Goal: Entertainment & Leisure: Consume media (video, audio)

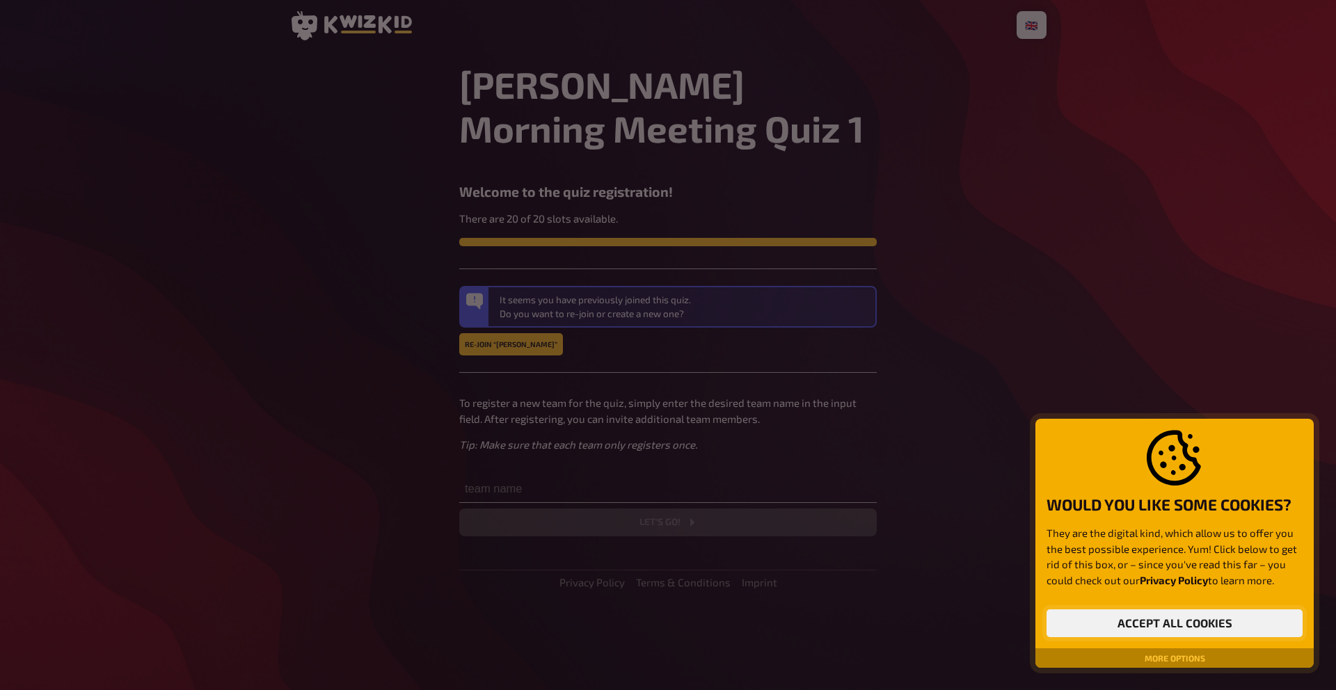
click at [1167, 629] on button "Accept all cookies" at bounding box center [1175, 624] width 256 height 28
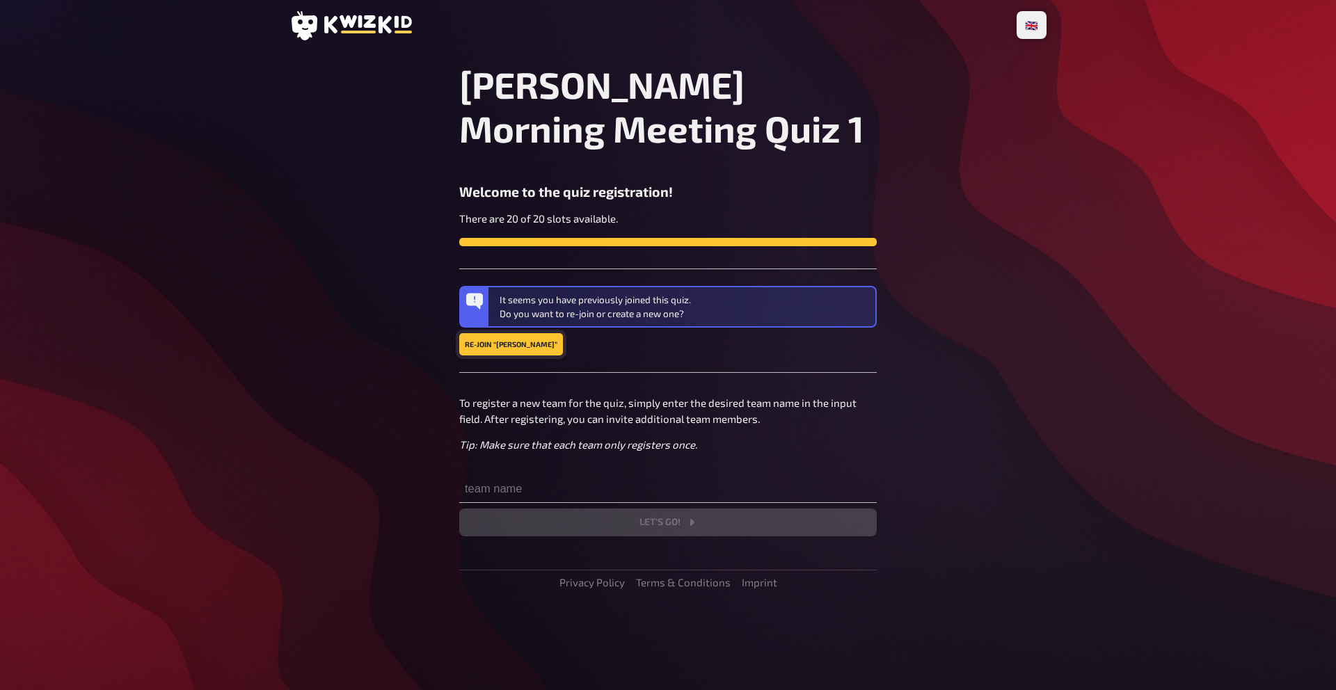
click at [503, 346] on button "Re-join “[PERSON_NAME]”" at bounding box center [511, 344] width 104 height 22
click at [501, 342] on button "Re-join “Jack Few”" at bounding box center [511, 344] width 104 height 22
click at [583, 465] on div "[PERSON_NAME] Morning Meeting Quiz 1 Welcome to the quiz registration! There ar…" at bounding box center [668, 300] width 418 height 474
click at [545, 497] on input "text" at bounding box center [668, 489] width 418 height 28
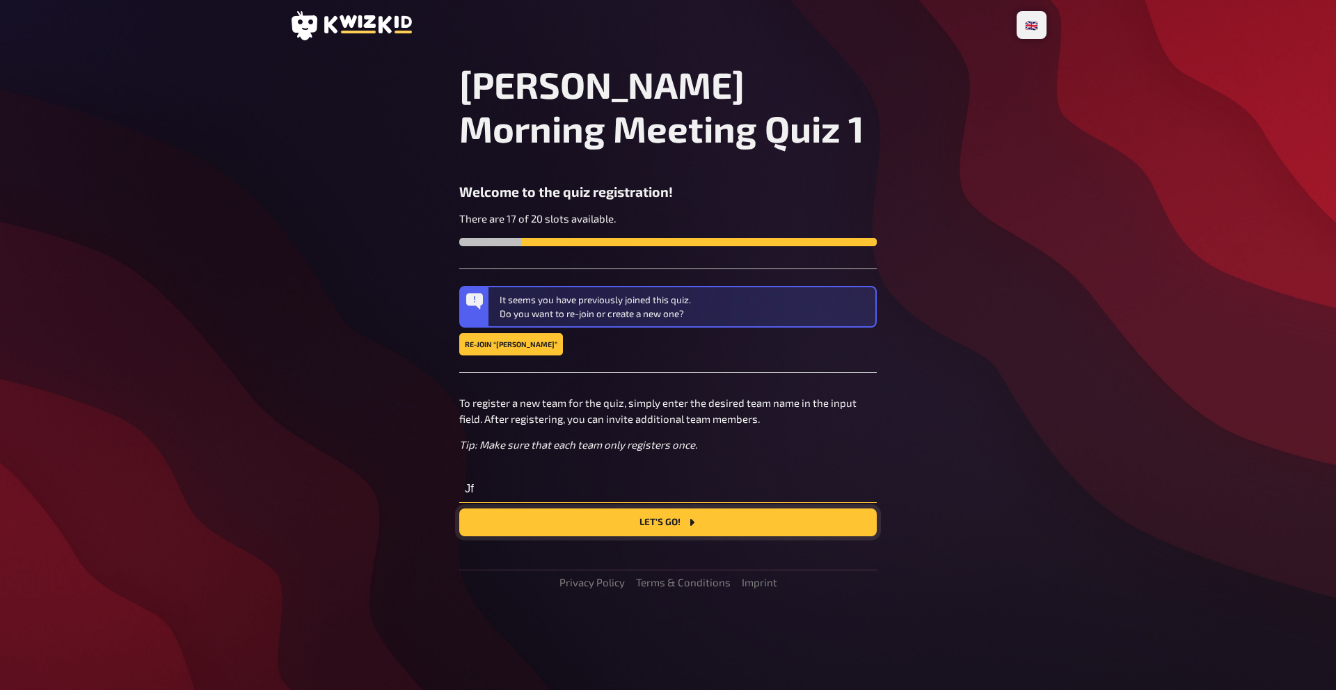
type input "Jf"
click at [634, 522] on button "Let's go!" at bounding box center [668, 523] width 418 height 28
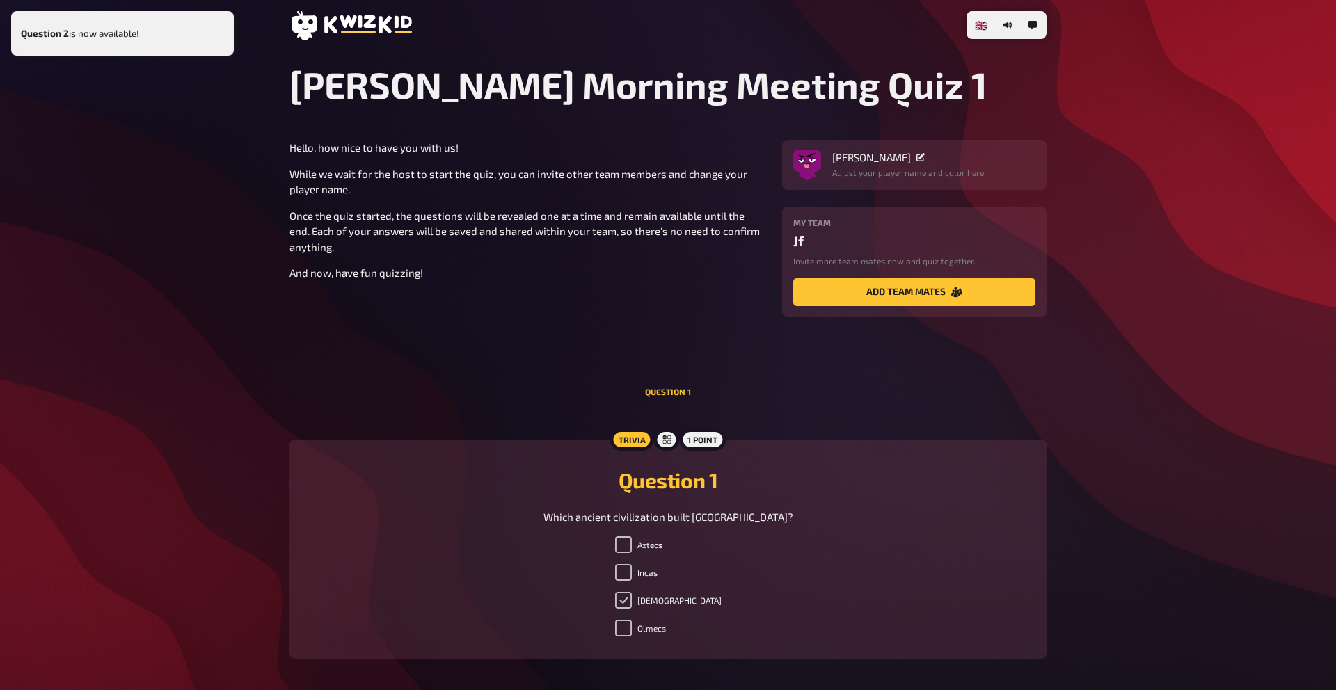
click at [632, 602] on input "Mayans" at bounding box center [623, 600] width 17 height 17
checkbox input "true"
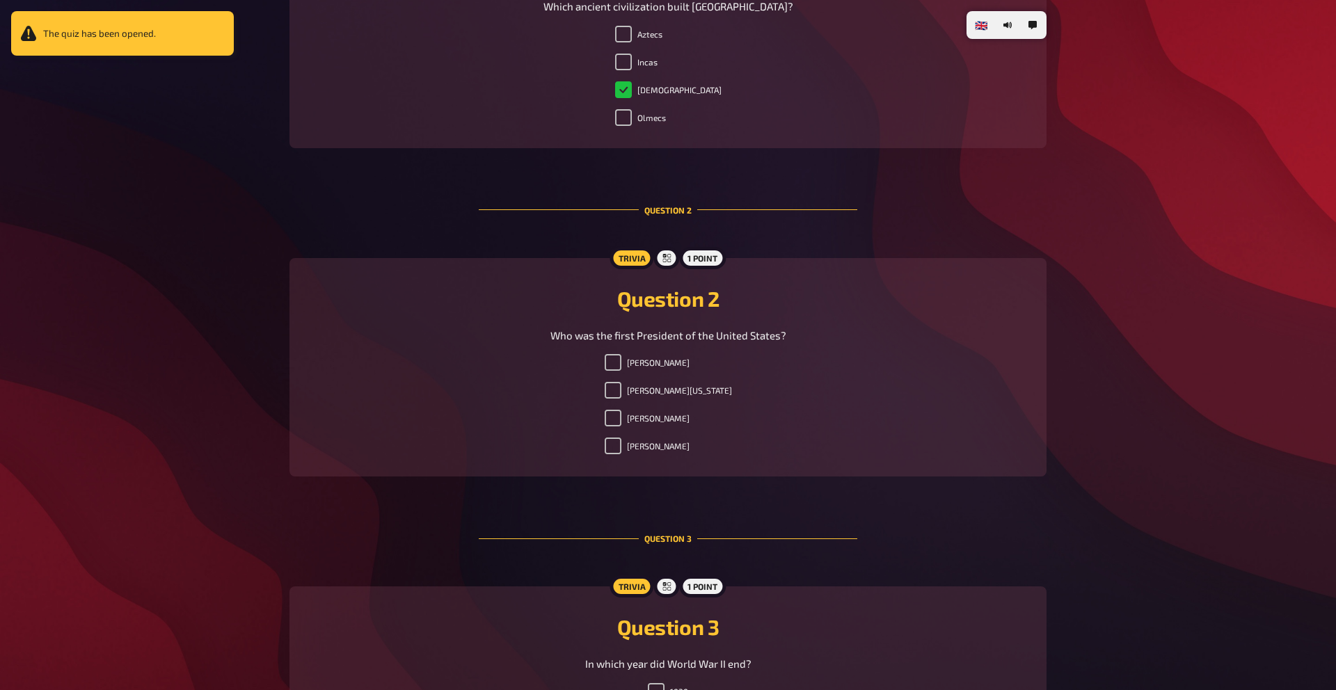
scroll to position [514, 0]
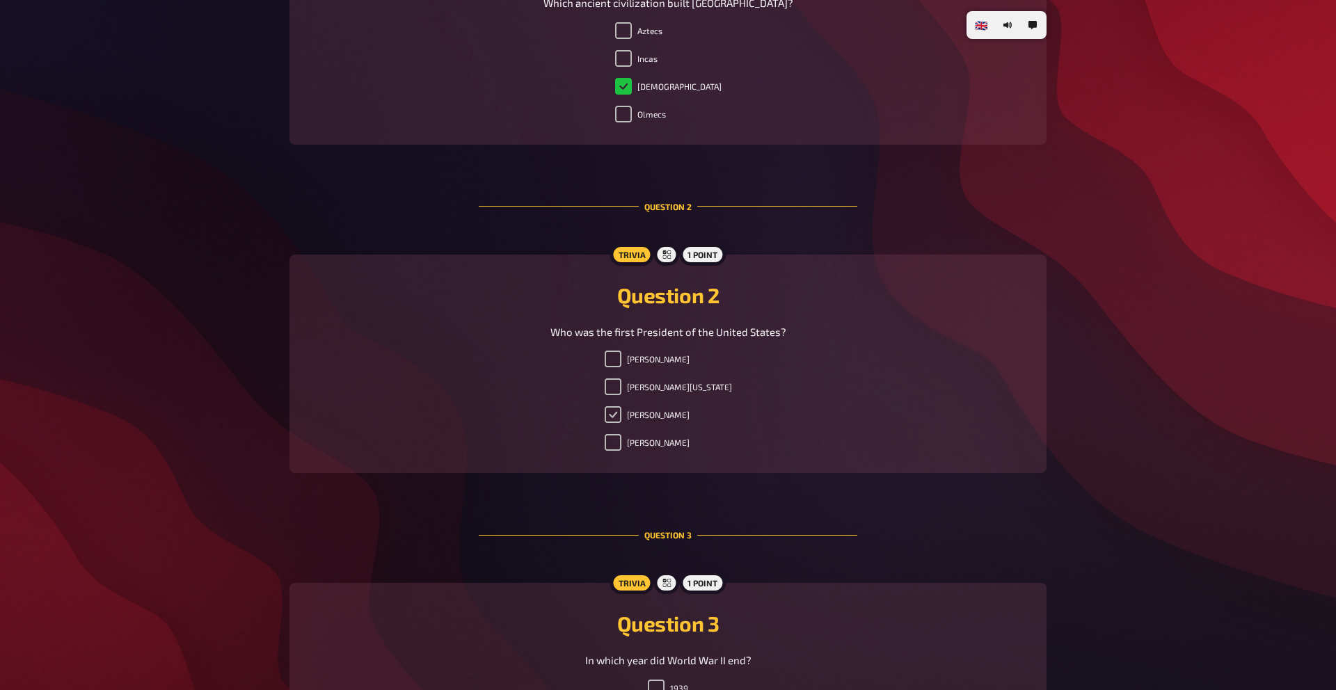
click at [622, 416] on input "Abraham Lincoln" at bounding box center [613, 414] width 17 height 17
click at [630, 413] on label "Abraham Lincoln" at bounding box center [647, 414] width 85 height 17
click at [622, 413] on input "Abraham Lincoln" at bounding box center [613, 414] width 17 height 17
checkbox input "true"
click at [624, 373] on ul "Thomas Jefferson George Washington Abraham Lincoln John Adams" at bounding box center [668, 404] width 127 height 106
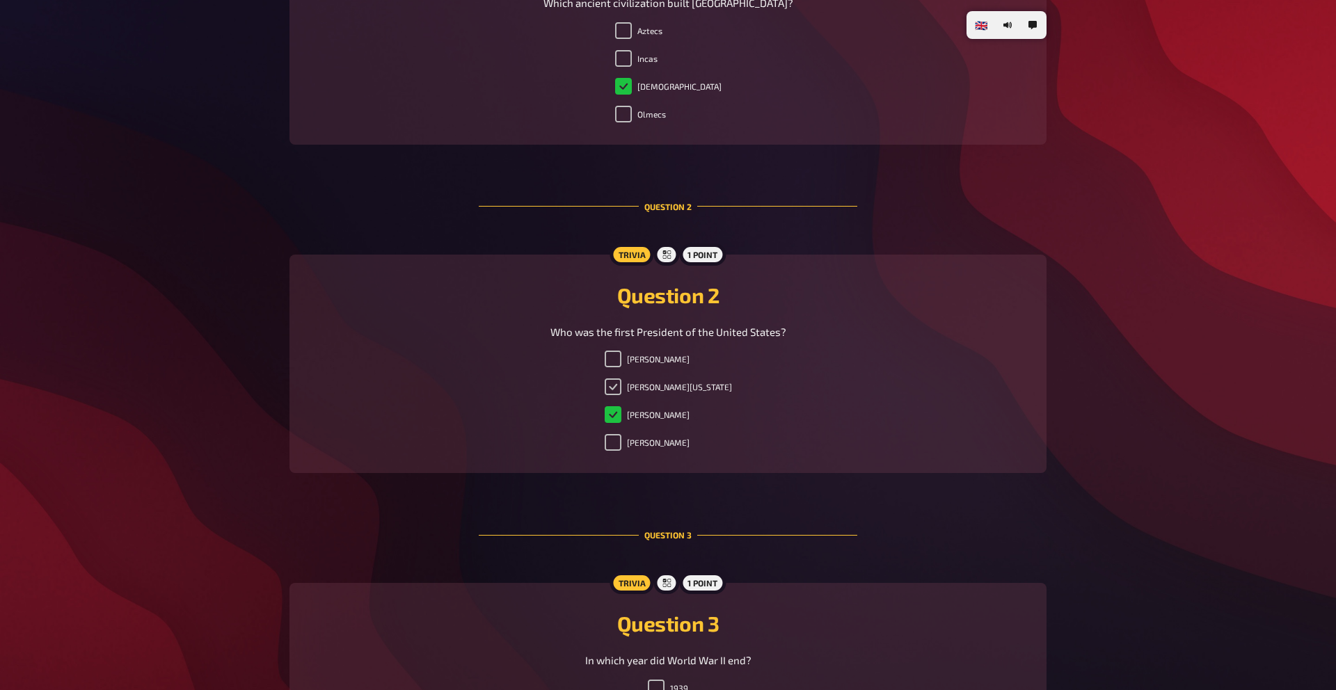
click at [622, 384] on input "George Washington" at bounding box center [613, 387] width 17 height 17
checkbox input "true"
checkbox input "false"
click at [622, 358] on input "Thomas Jefferson" at bounding box center [613, 359] width 17 height 17
checkbox input "true"
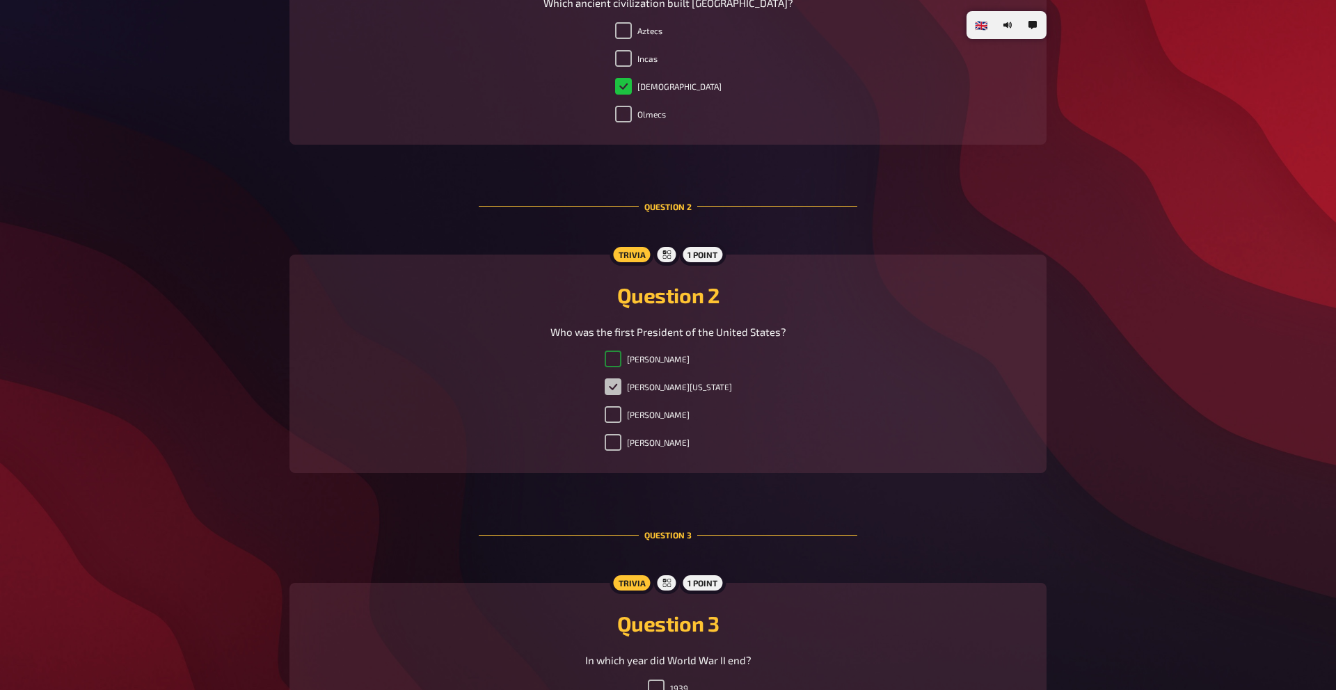
checkbox input "false"
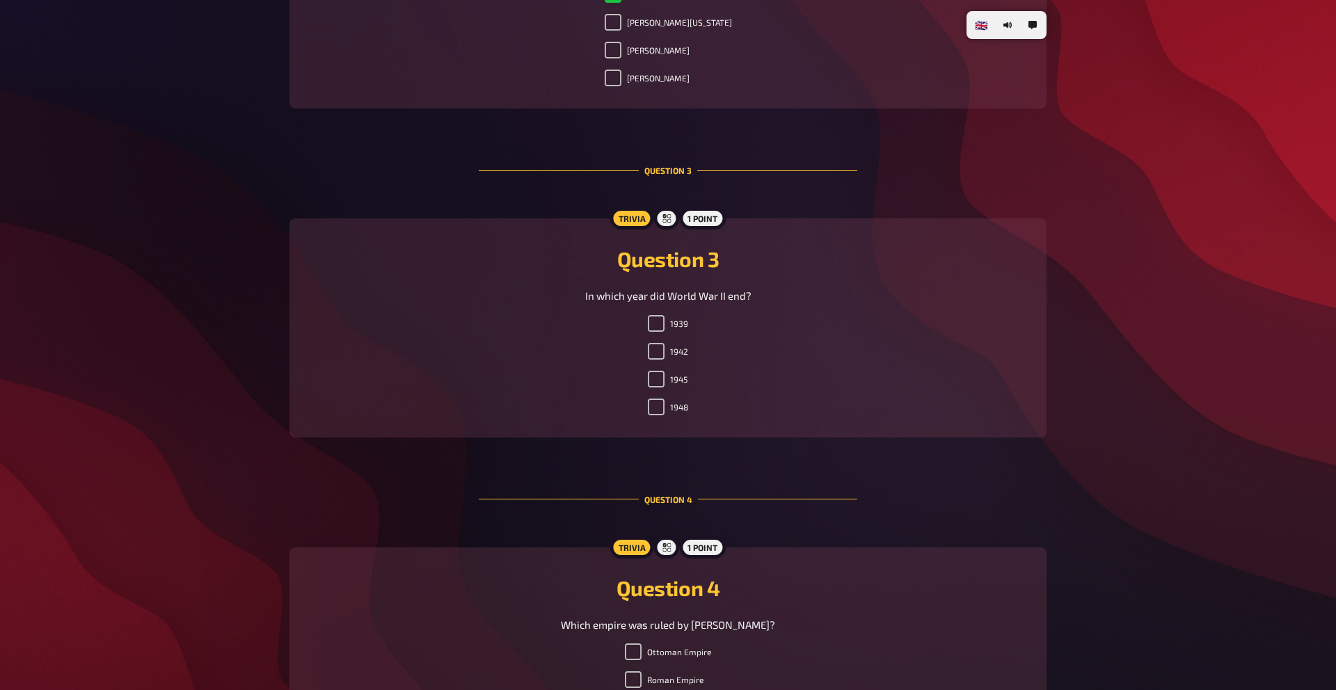
scroll to position [885, 0]
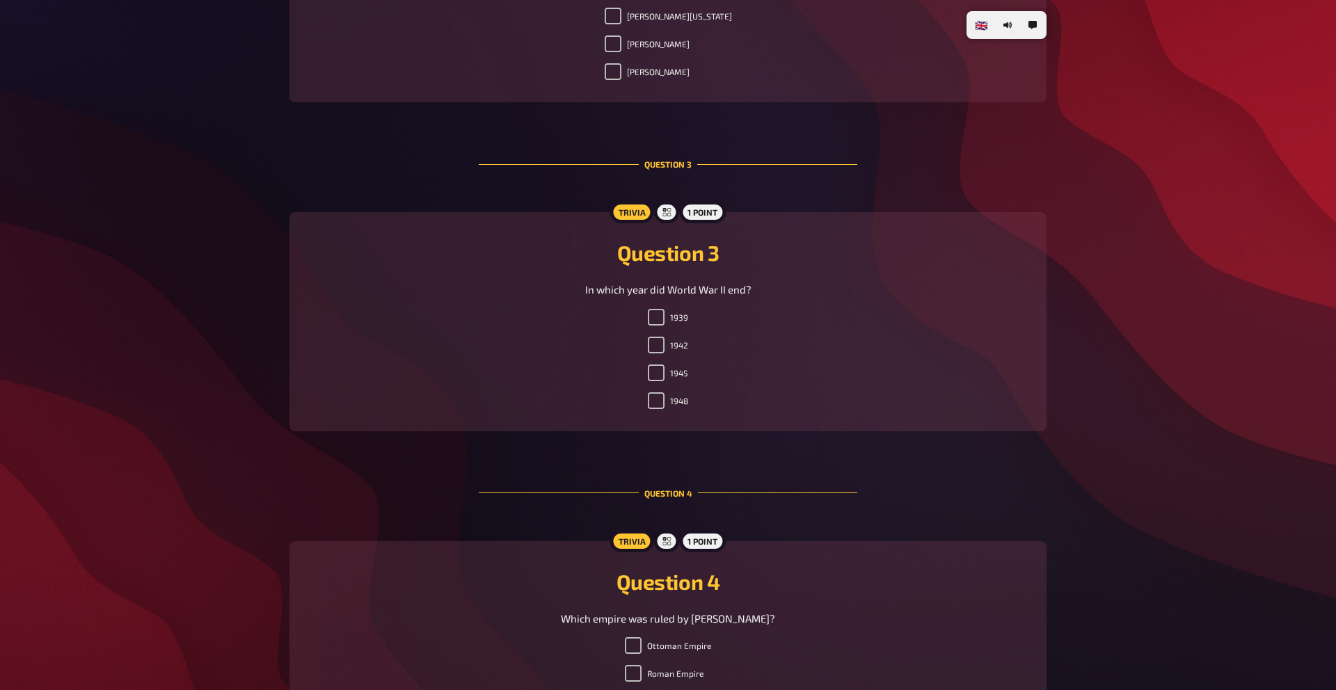
click at [660, 359] on ul "1939 1942 1945 1948" at bounding box center [668, 362] width 40 height 106
click at [660, 376] on input "1945" at bounding box center [656, 373] width 17 height 17
checkbox input "true"
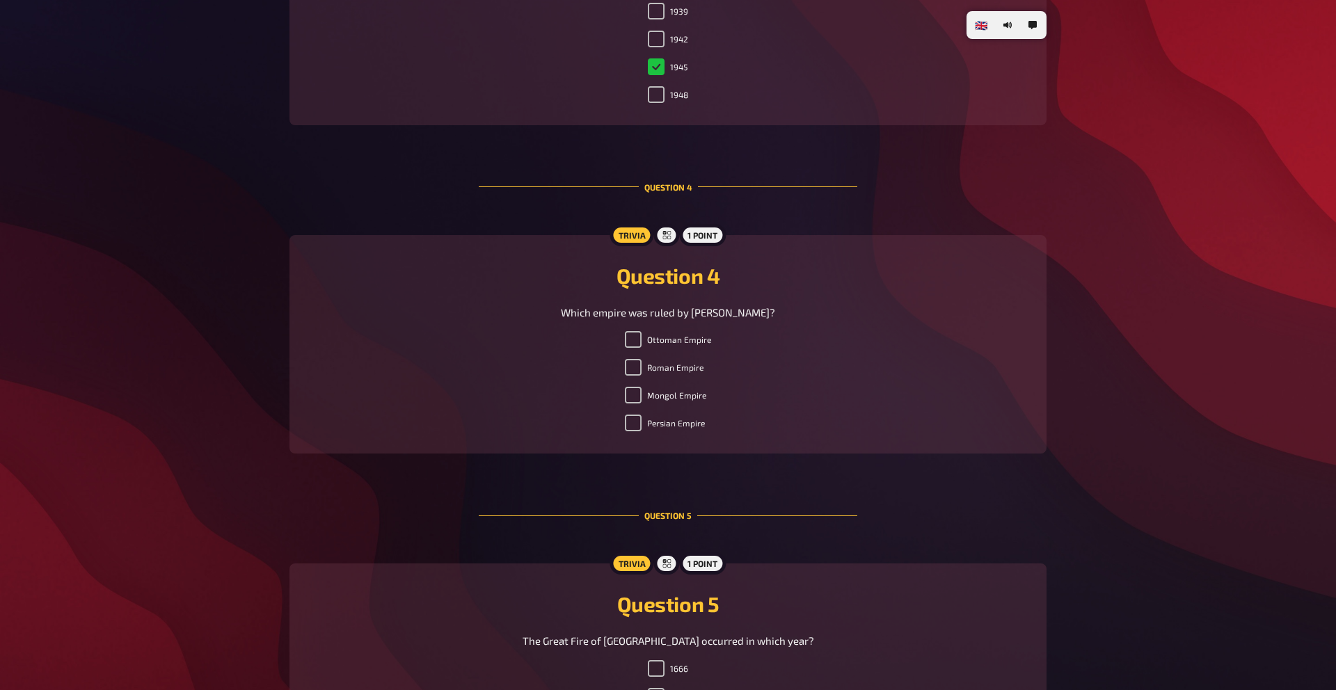
scroll to position [1194, 0]
click at [635, 392] on input "Mongol Empire" at bounding box center [633, 393] width 17 height 17
checkbox input "true"
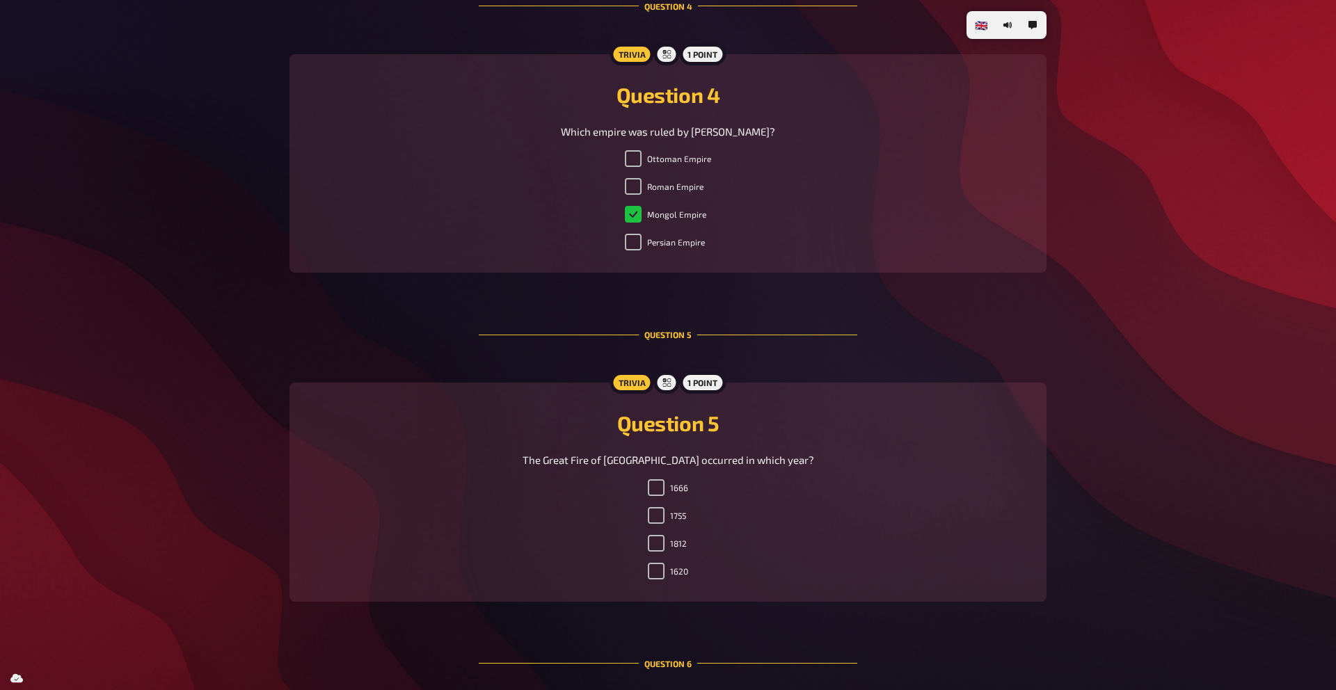
scroll to position [1532, 0]
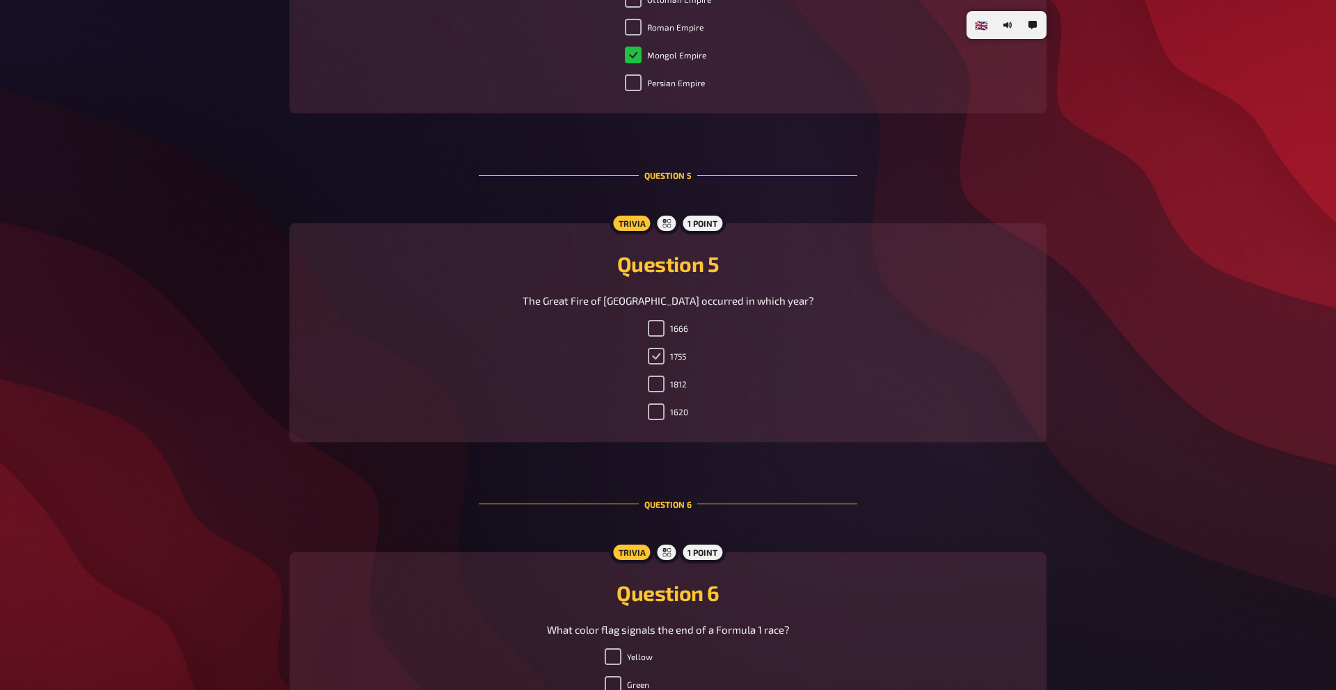
click at [658, 354] on input "1755" at bounding box center [656, 356] width 17 height 17
checkbox input "true"
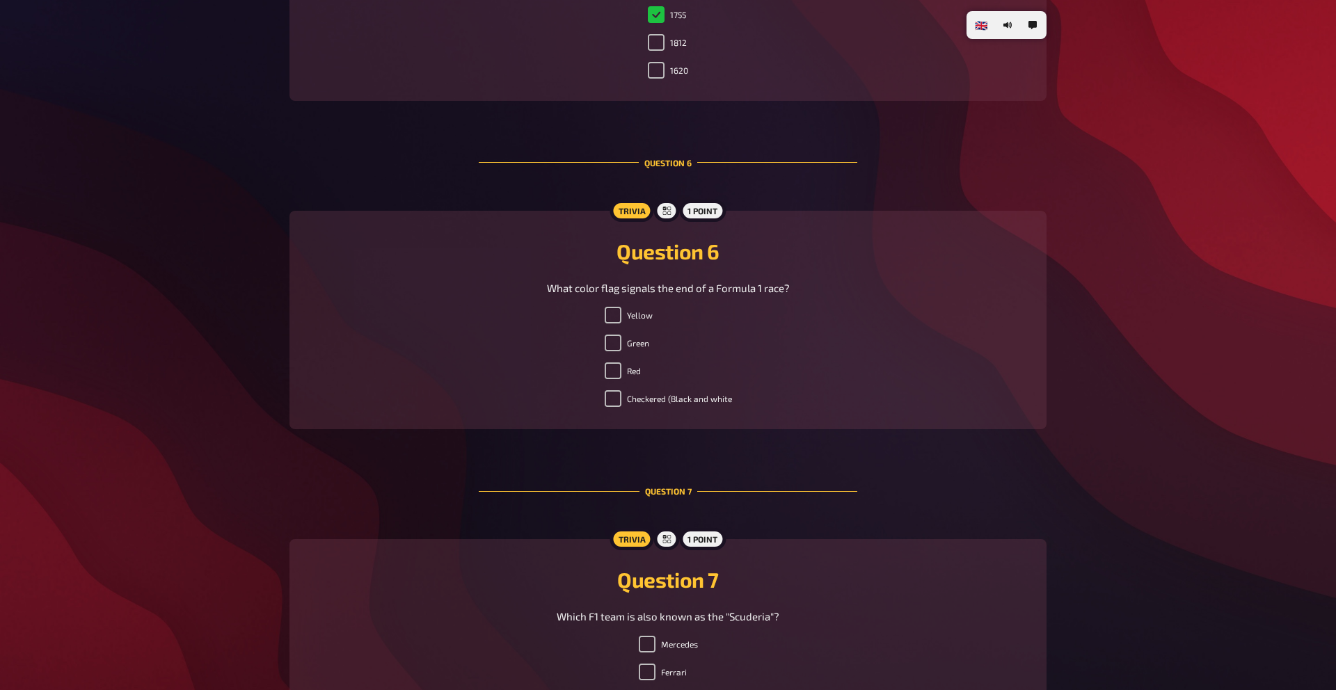
scroll to position [1876, 0]
click at [609, 401] on input "Checkered (Black and white" at bounding box center [613, 396] width 17 height 17
checkbox input "true"
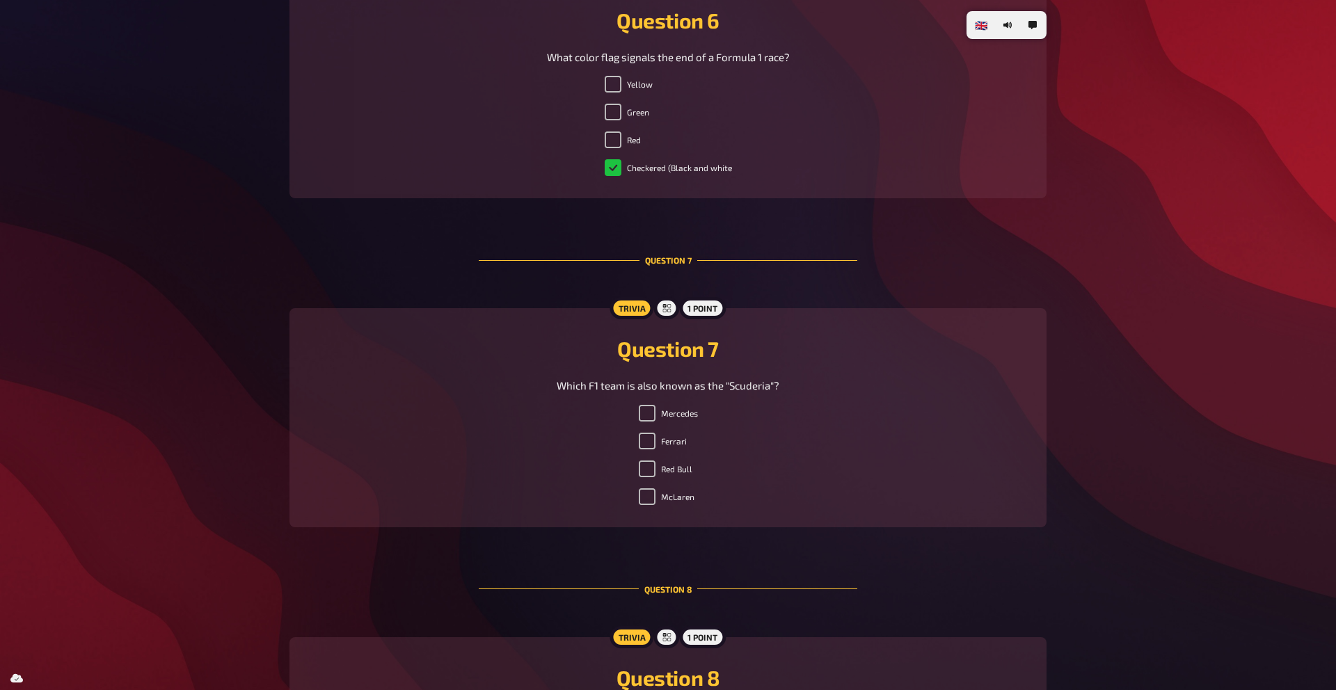
scroll to position [2218, 0]
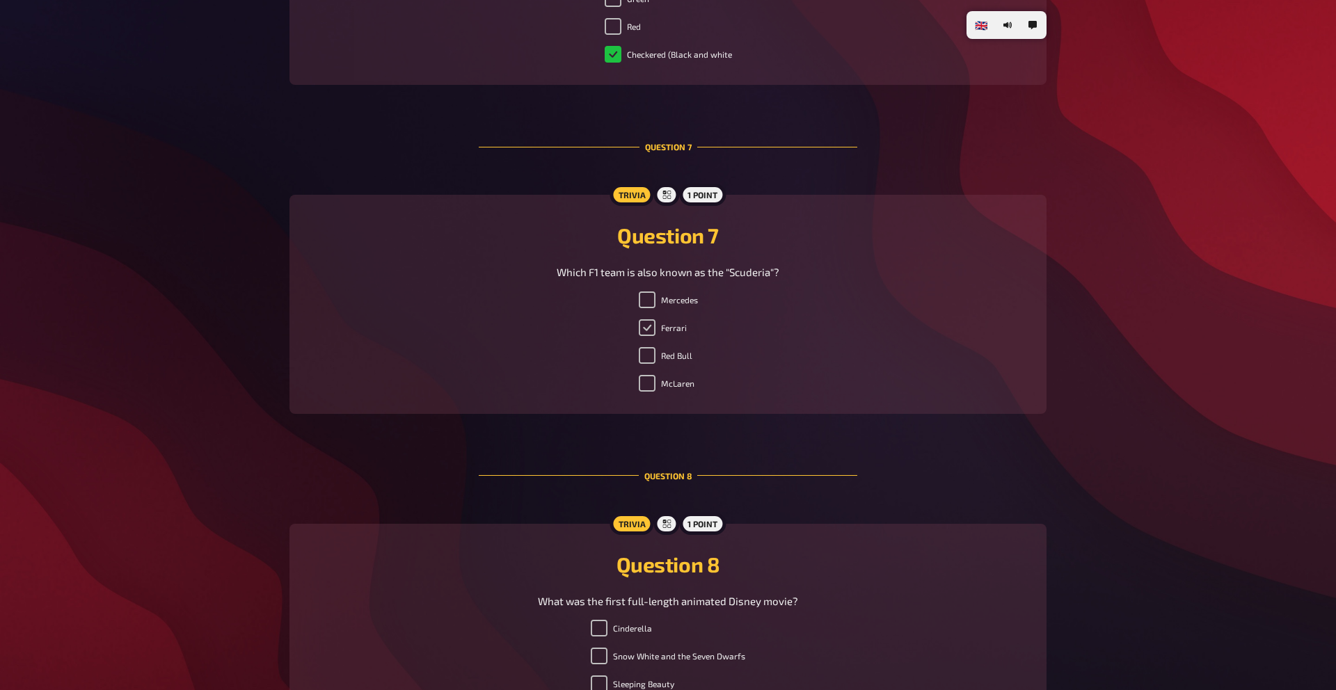
click at [644, 327] on input "Ferrari" at bounding box center [647, 327] width 17 height 17
checkbox input "true"
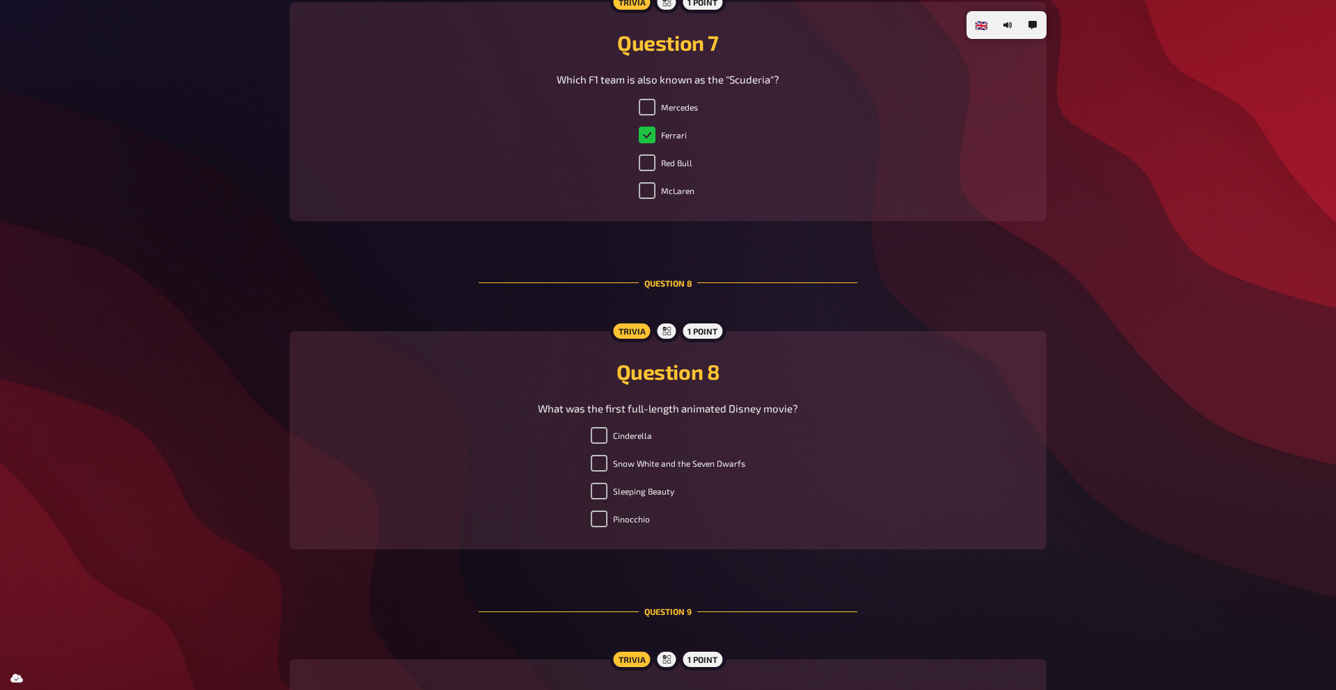
scroll to position [2572, 0]
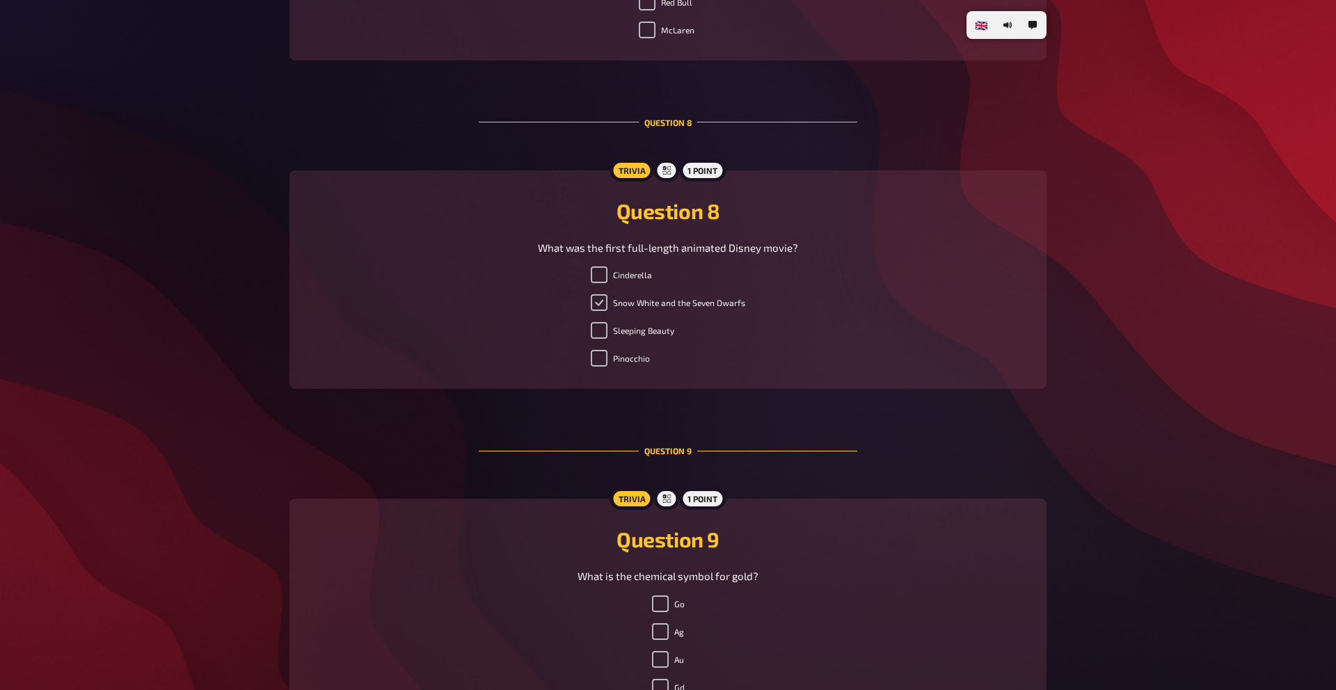
click at [602, 297] on input "Snow White and the Seven Dwarfs" at bounding box center [599, 302] width 17 height 17
checkbox input "true"
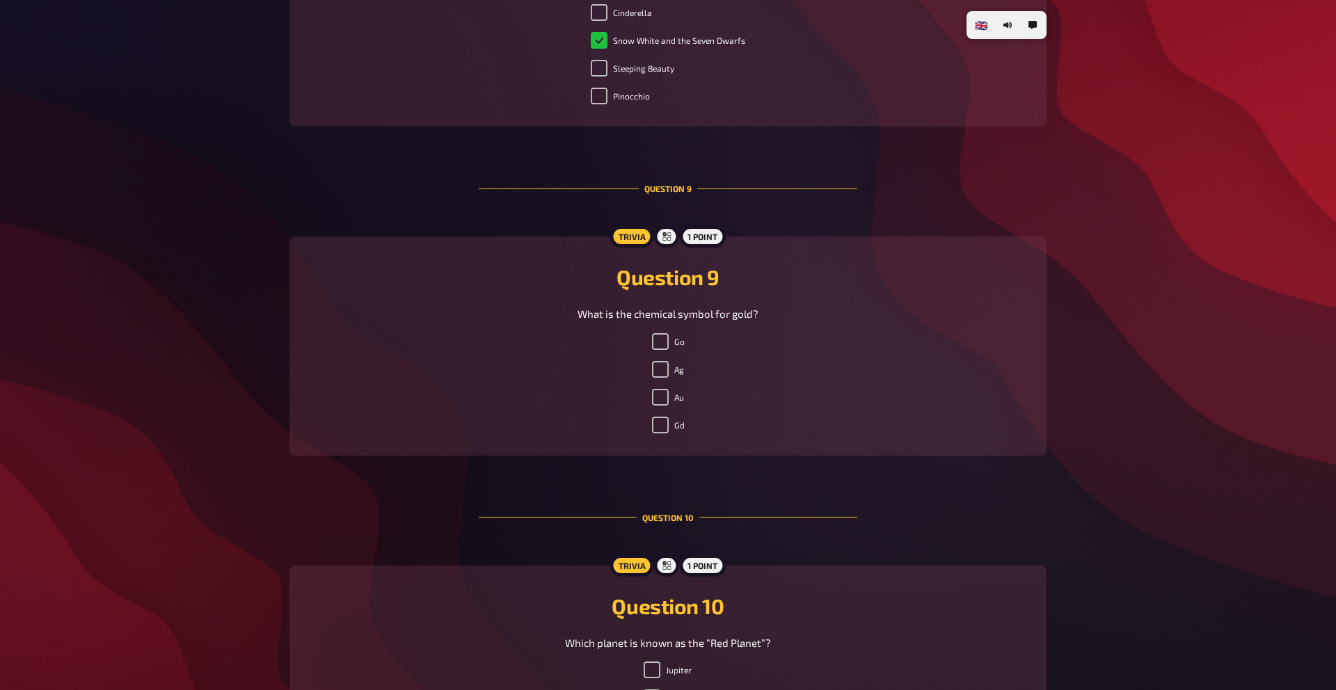
scroll to position [2842, 0]
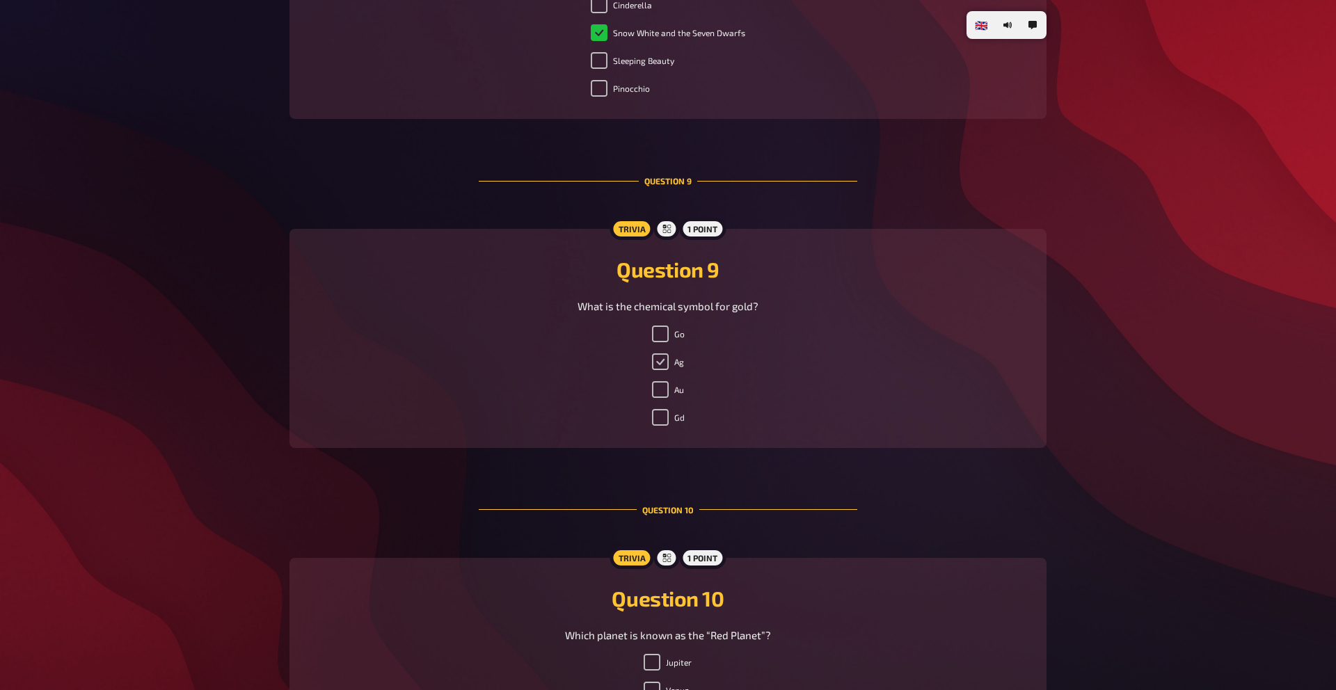
click at [658, 358] on input "Ag" at bounding box center [660, 362] width 17 height 17
checkbox input "true"
click at [658, 395] on input "Au" at bounding box center [660, 389] width 17 height 17
checkbox input "true"
click at [658, 362] on input "Ag" at bounding box center [660, 362] width 17 height 17
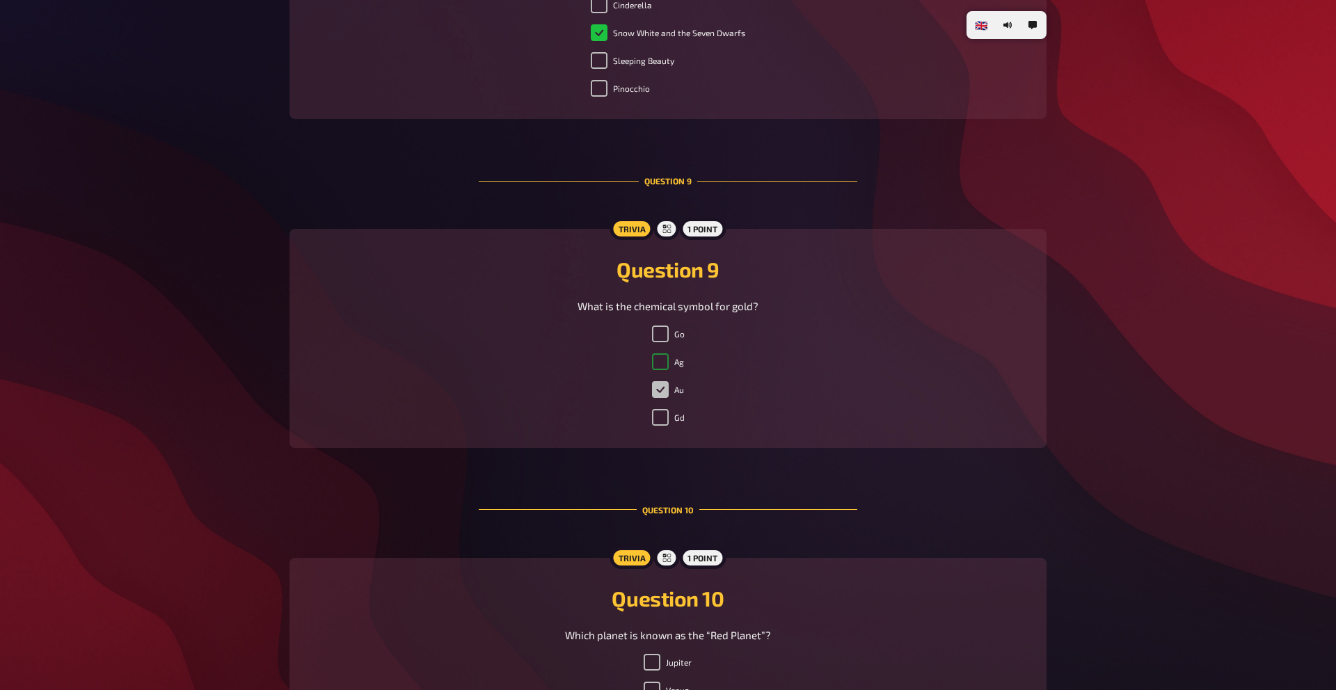
checkbox input "true"
checkbox input "false"
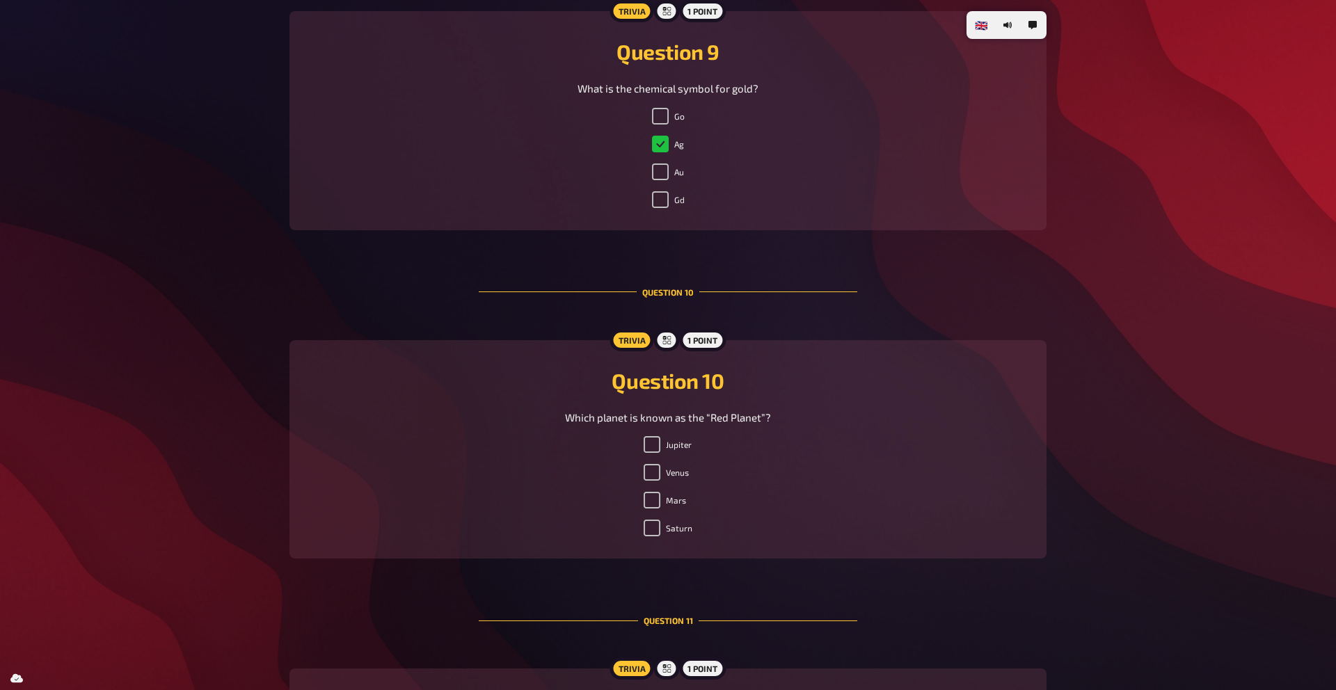
scroll to position [3198, 0]
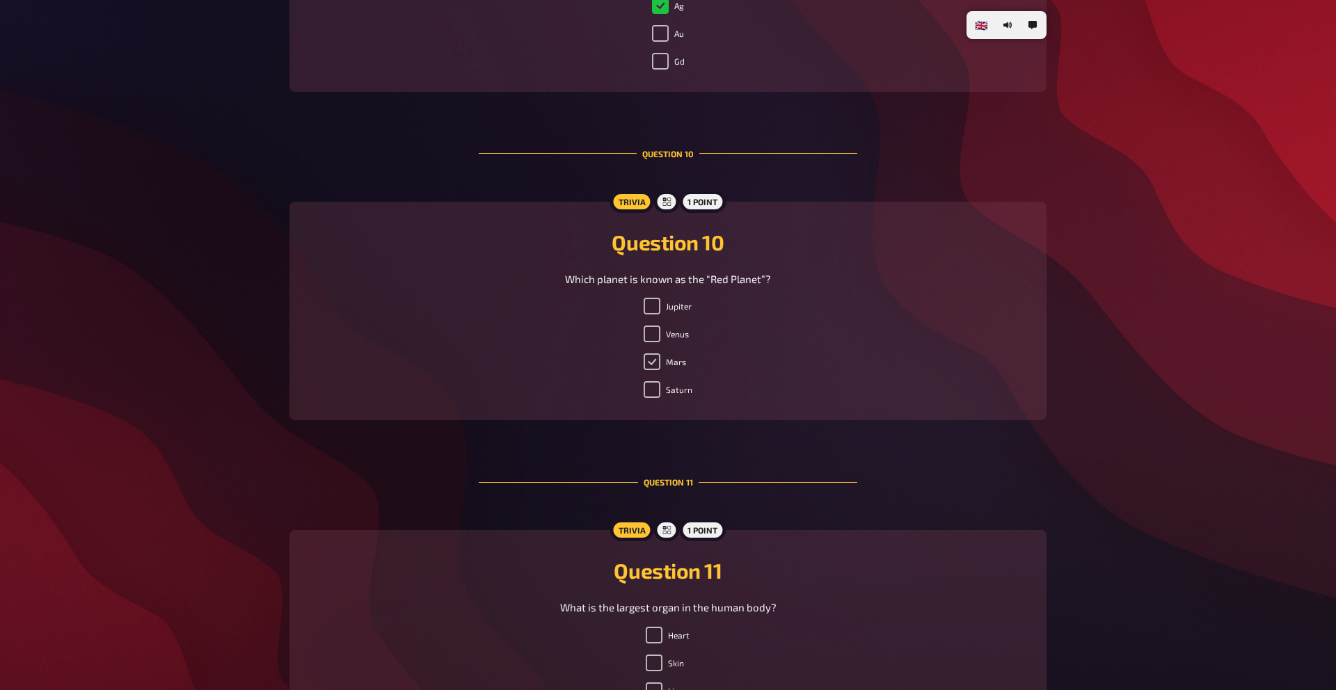
click at [654, 361] on input "Mars" at bounding box center [652, 362] width 17 height 17
checkbox input "true"
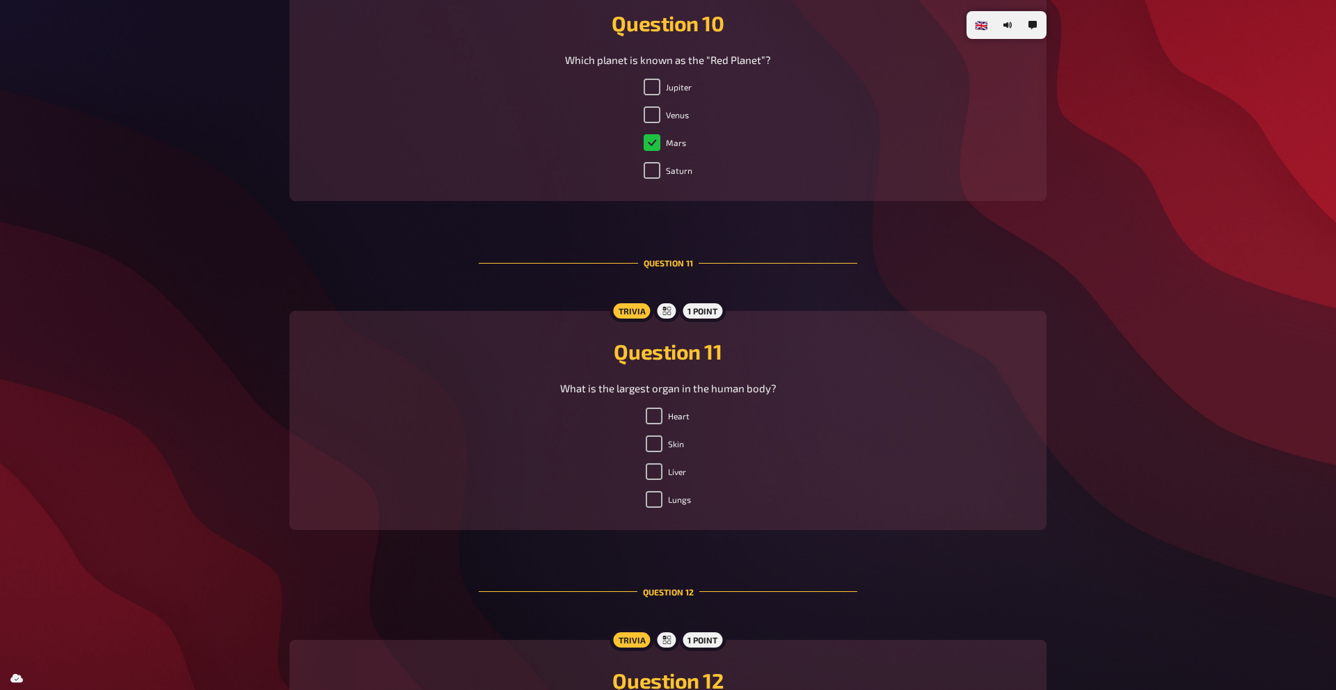
scroll to position [3535, 0]
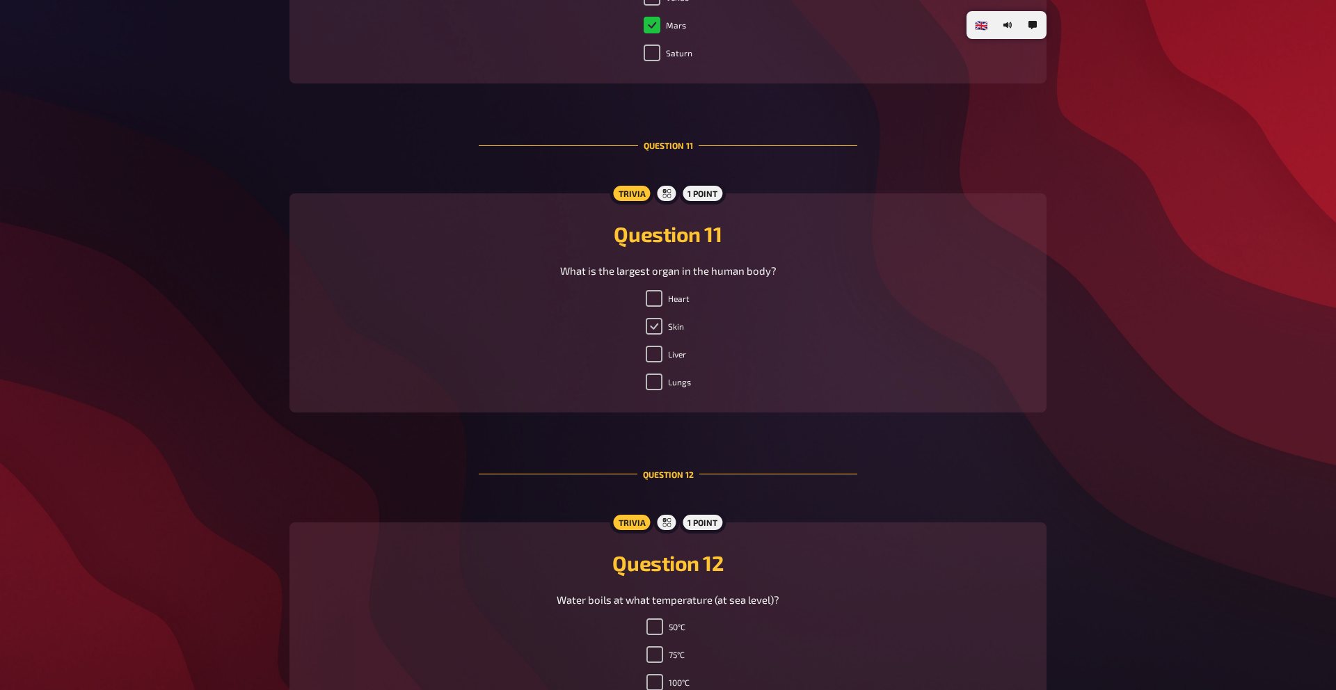
click at [658, 323] on input "Skin" at bounding box center [654, 326] width 17 height 17
checkbox input "true"
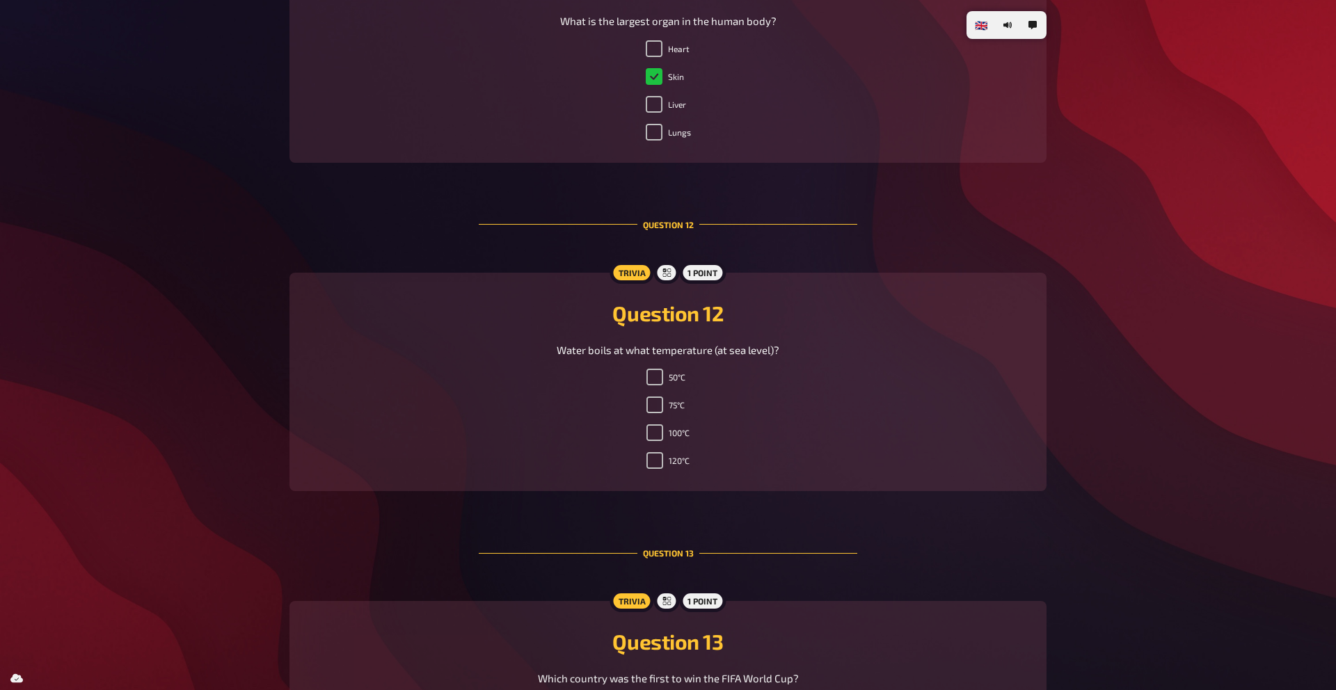
scroll to position [3867, 0]
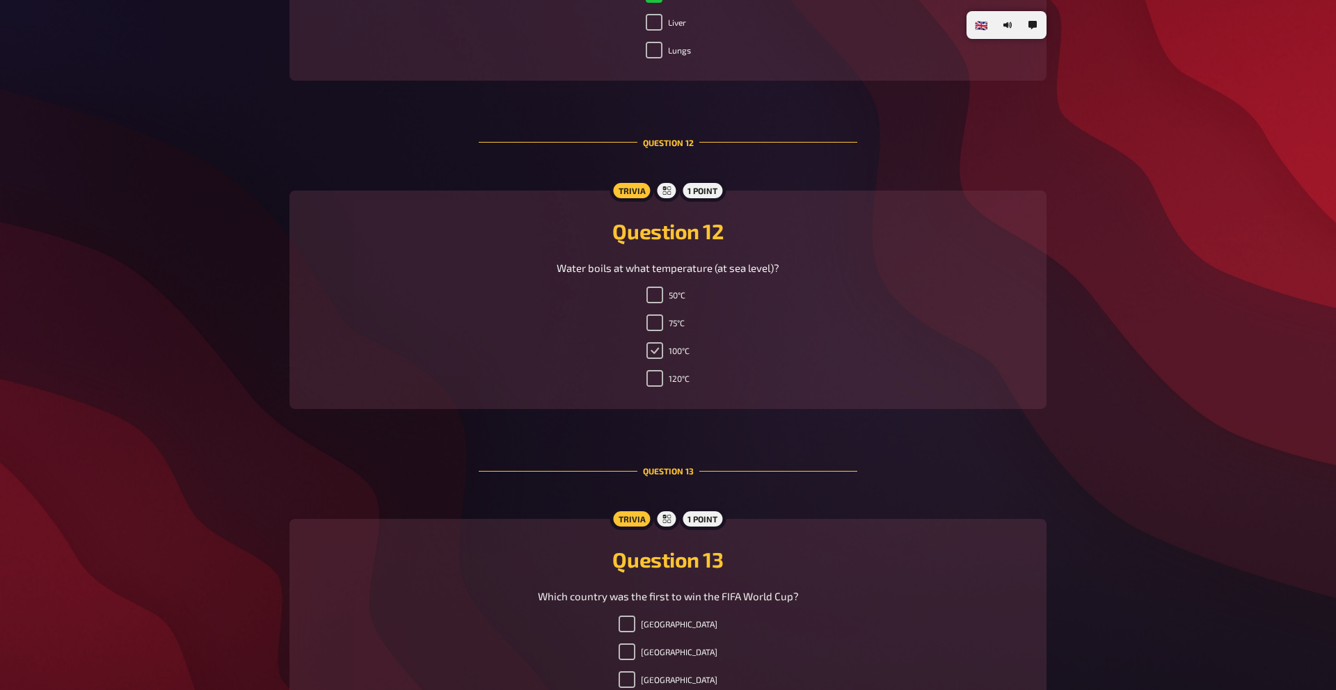
click at [652, 345] on input "100°C" at bounding box center [655, 350] width 17 height 17
checkbox input "true"
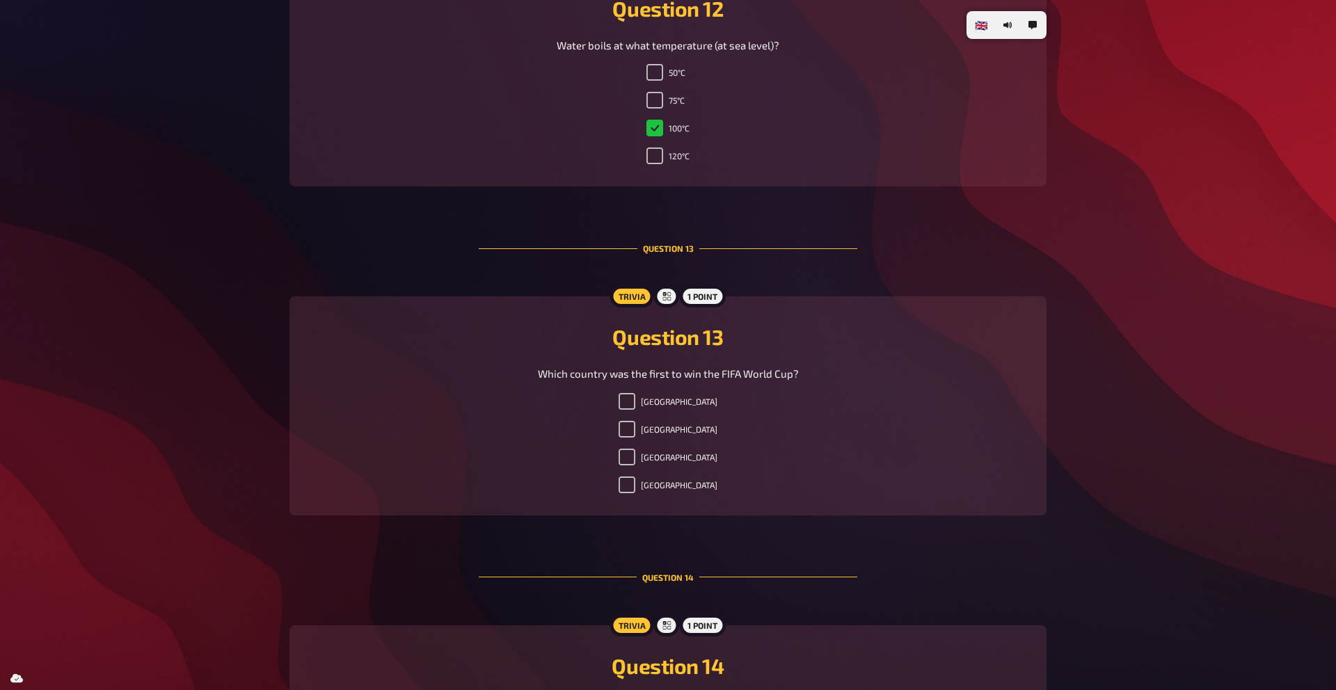
scroll to position [4171, 0]
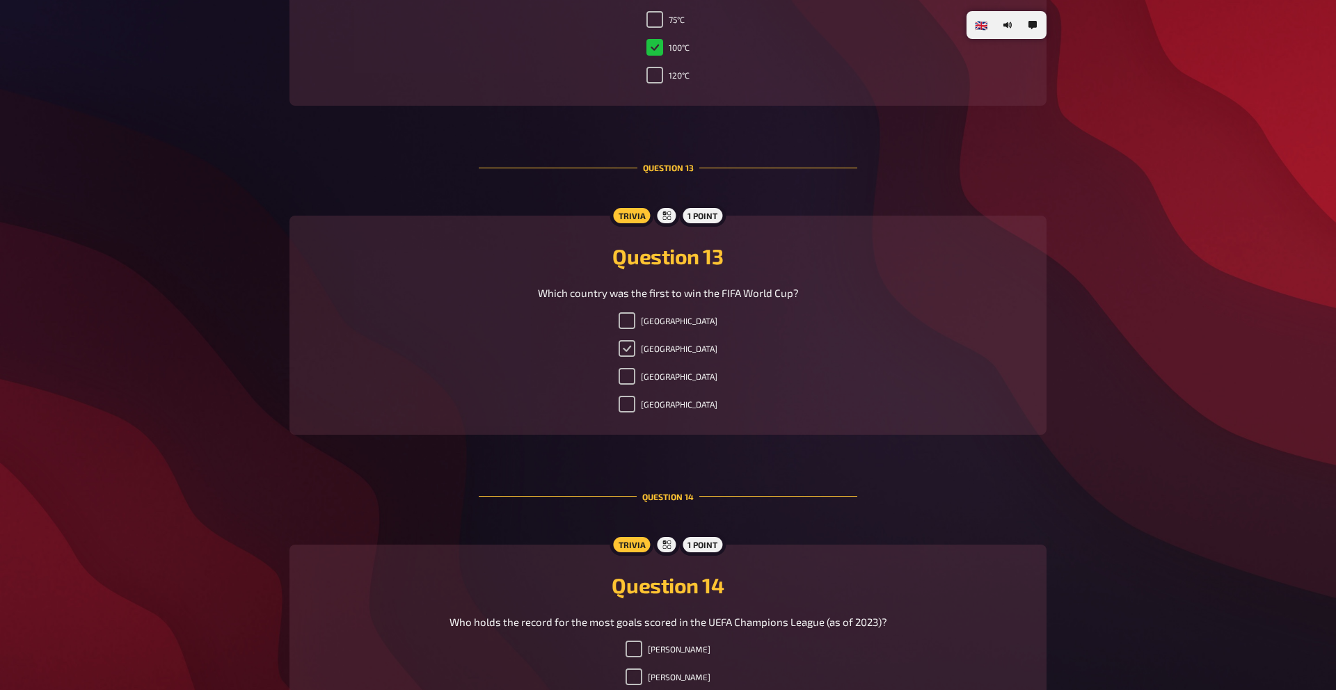
click at [636, 349] on input "Uruguay" at bounding box center [627, 348] width 17 height 17
checkbox input "true"
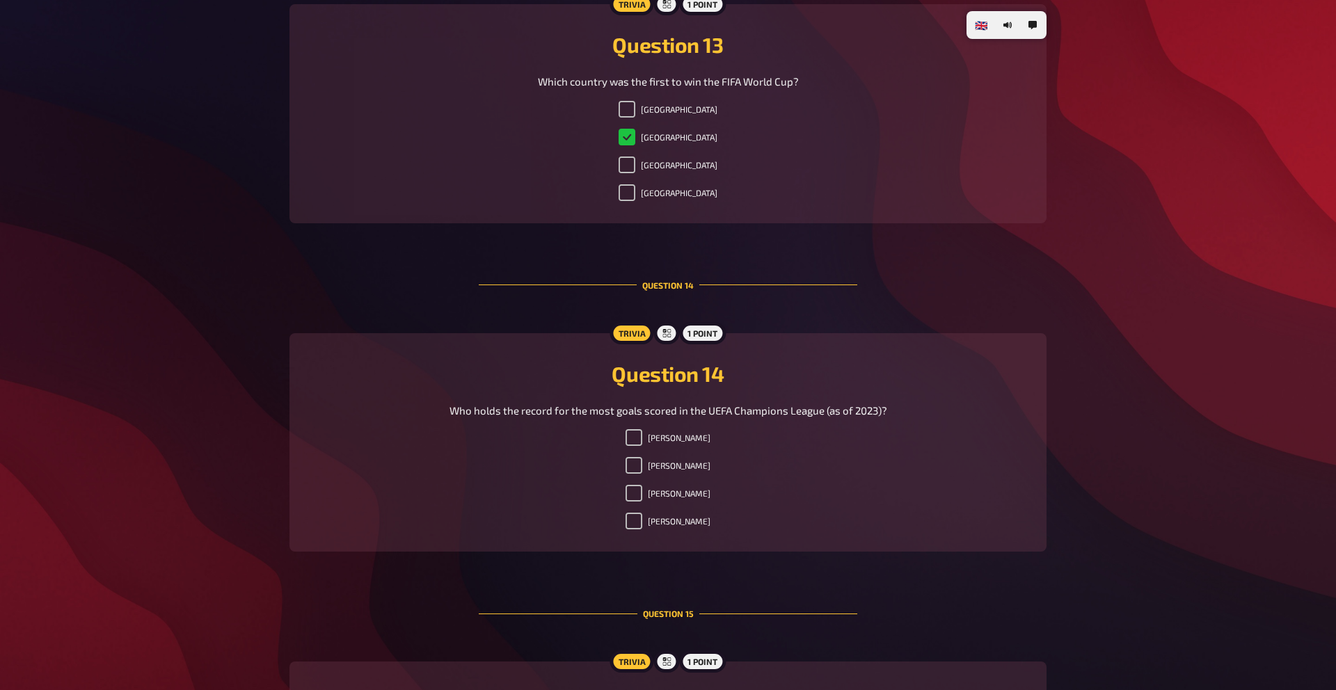
scroll to position [4597, 0]
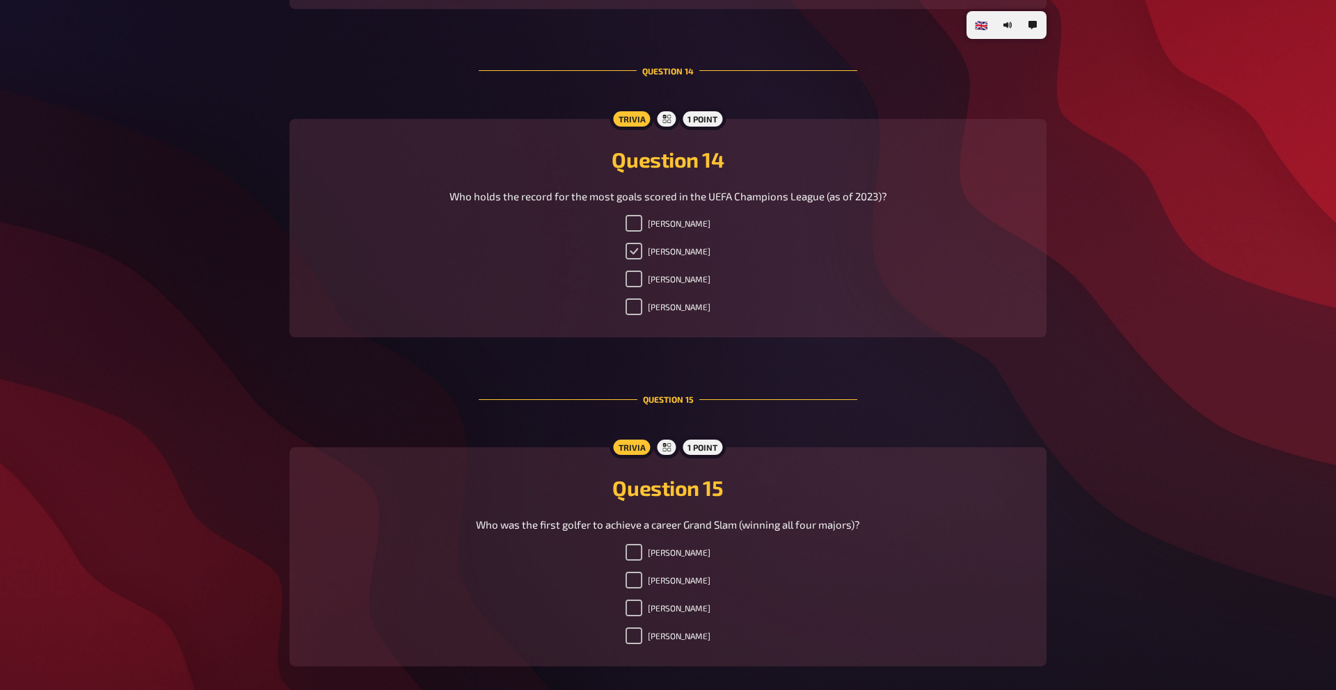
click at [626, 249] on input "Cristiano Ronaldo" at bounding box center [634, 251] width 17 height 17
checkbox input "true"
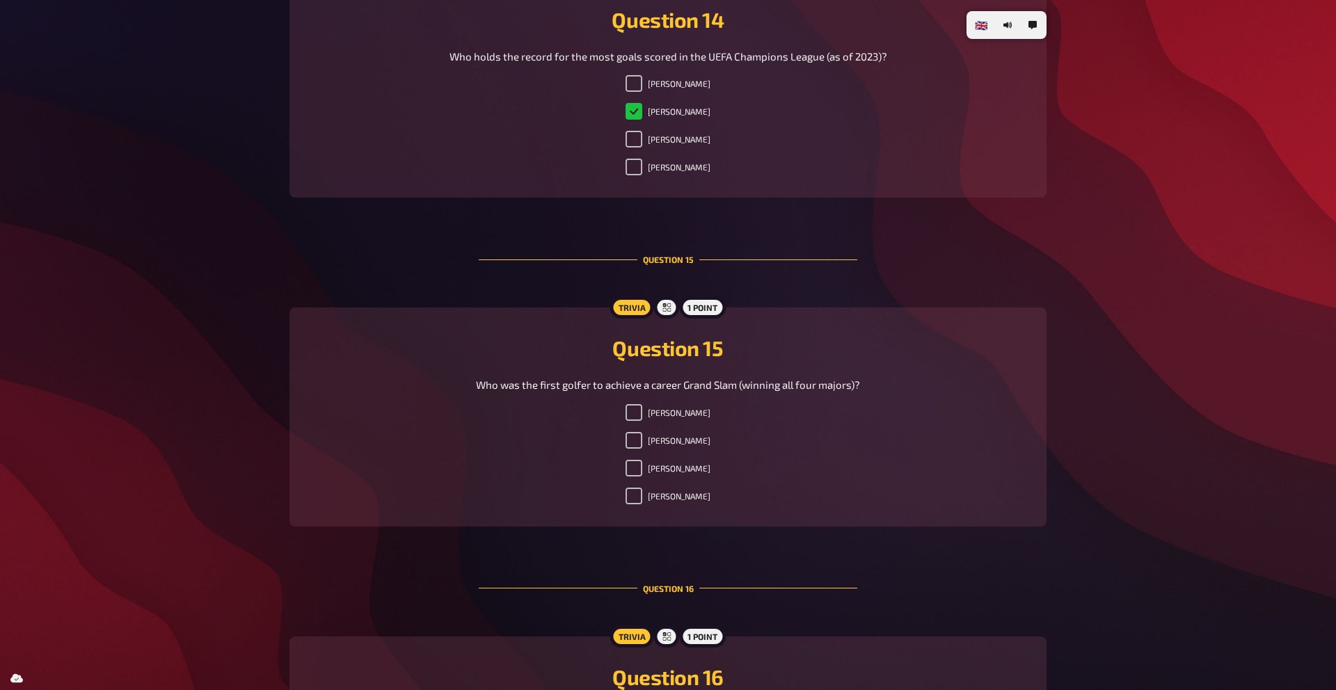
scroll to position [4840, 0]
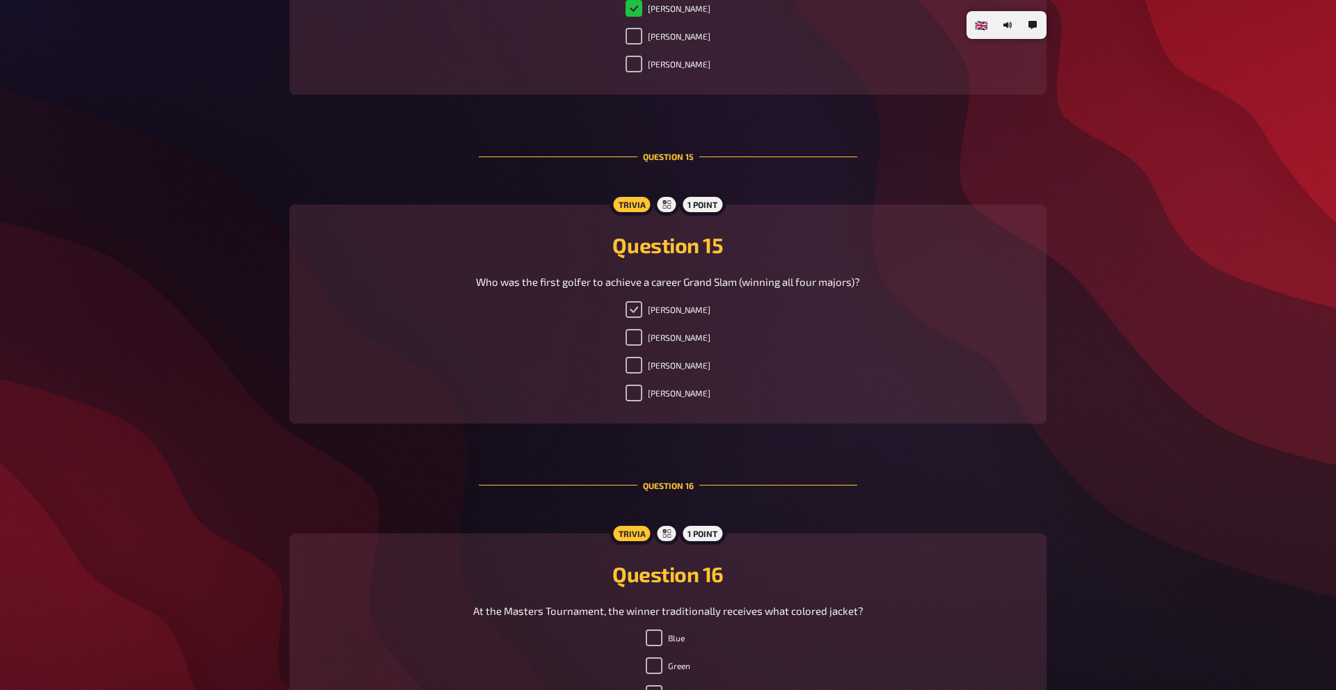
click at [636, 307] on input "Ben Hogan" at bounding box center [634, 309] width 17 height 17
checkbox input "true"
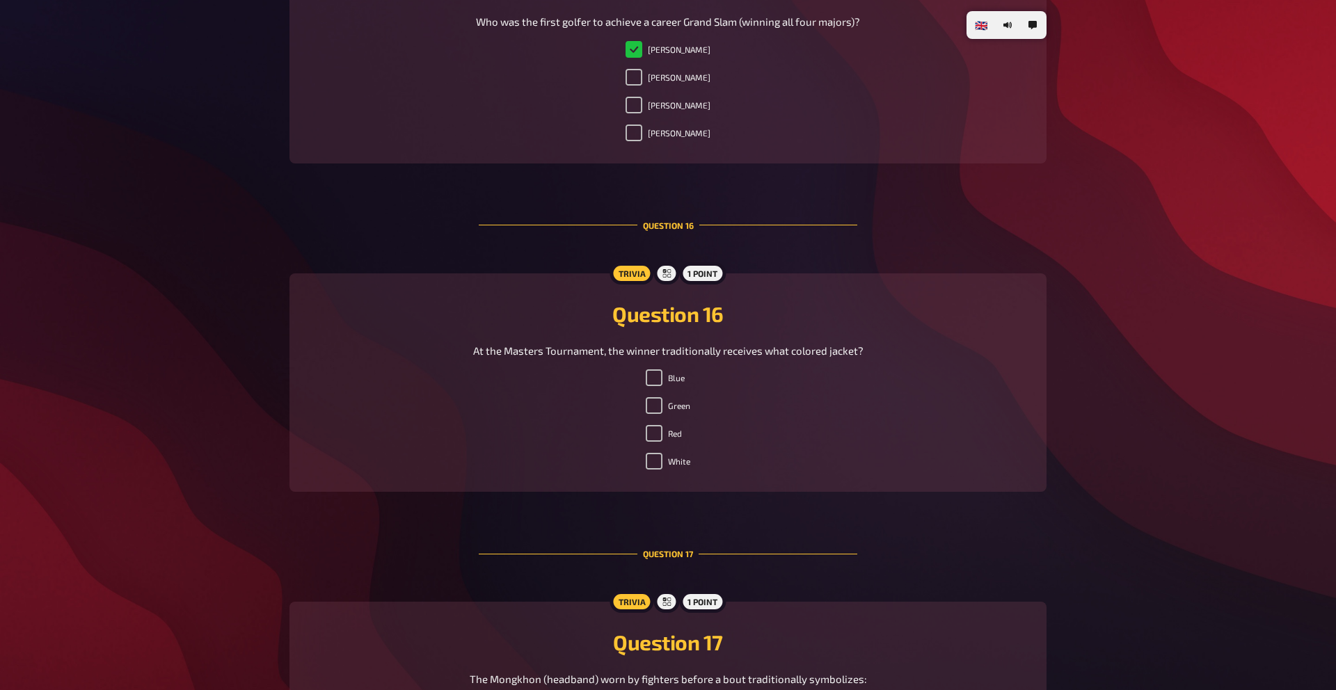
scroll to position [5102, 0]
click at [662, 400] on input "Green" at bounding box center [654, 403] width 17 height 17
checkbox input "true"
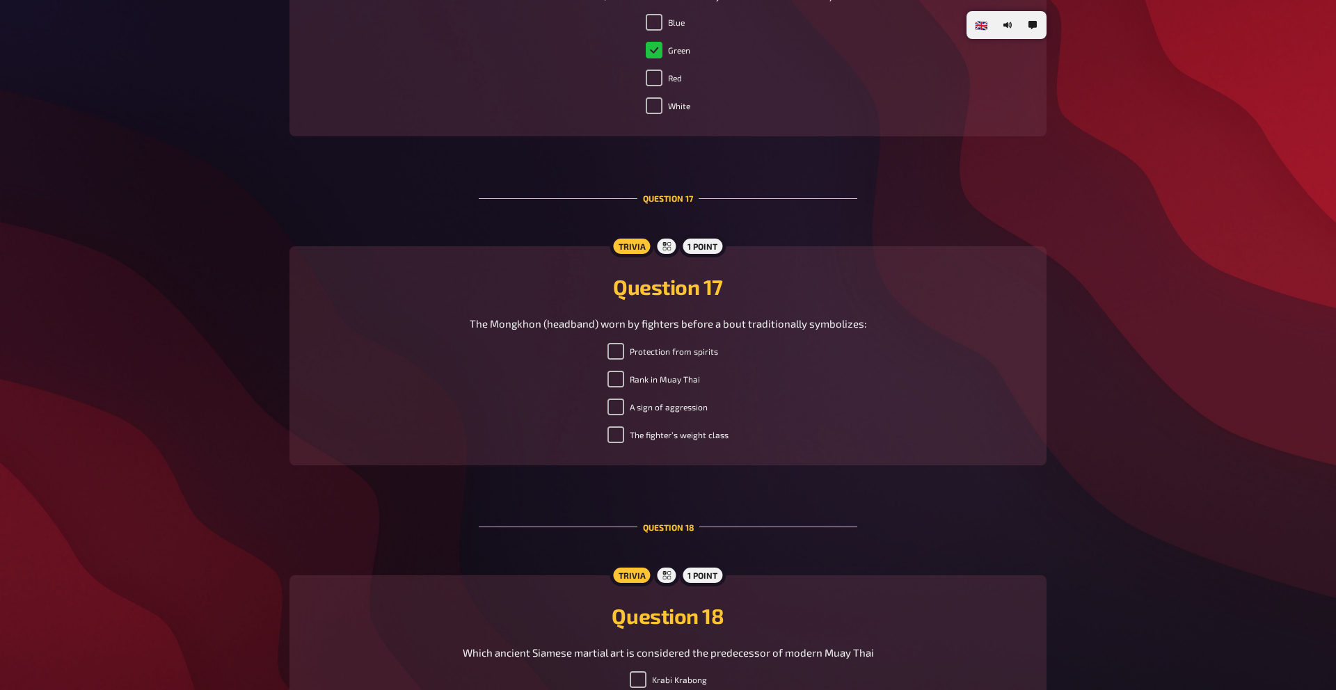
scroll to position [5462, 0]
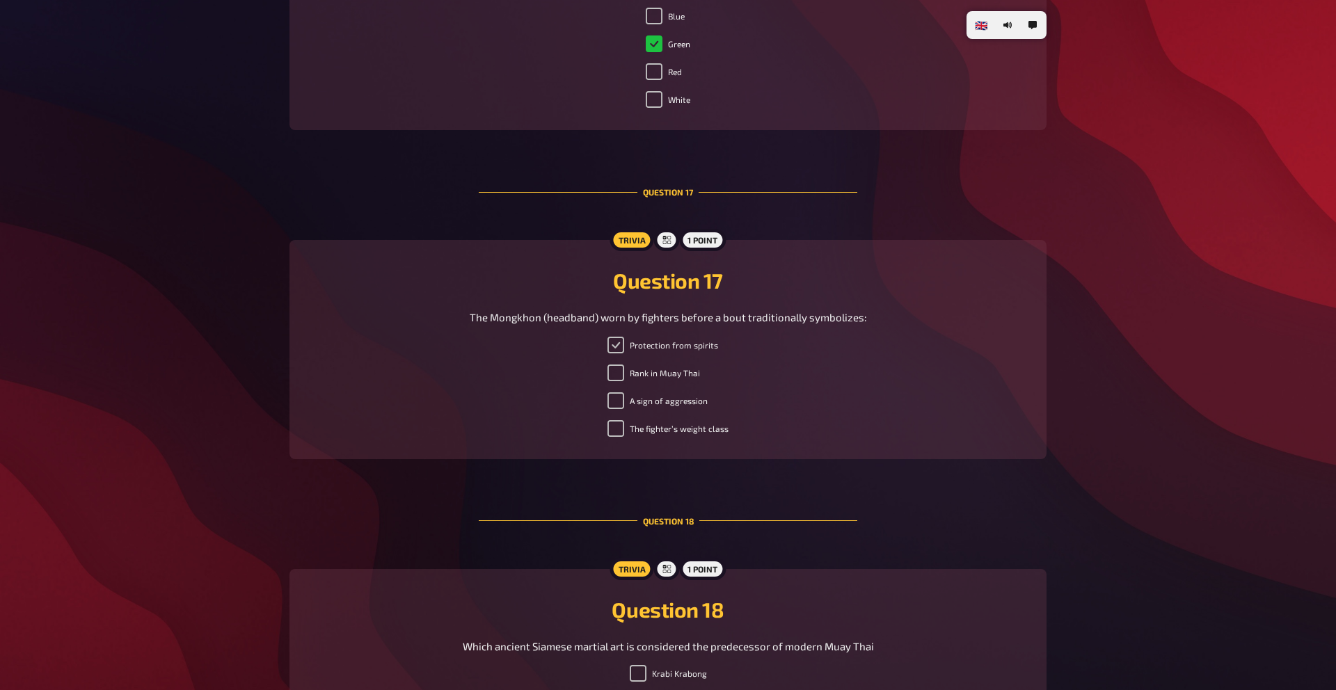
click at [613, 338] on input "Protection from spirits" at bounding box center [616, 345] width 17 height 17
checkbox input "true"
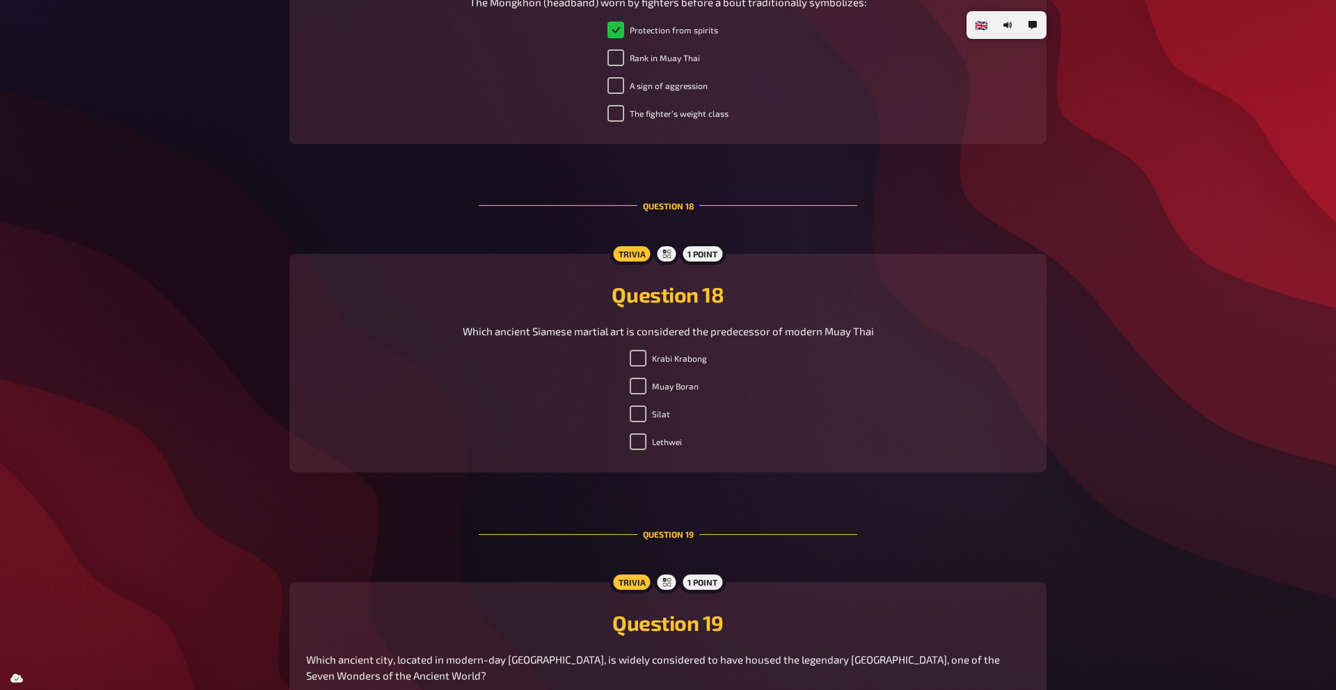
scroll to position [5858, 0]
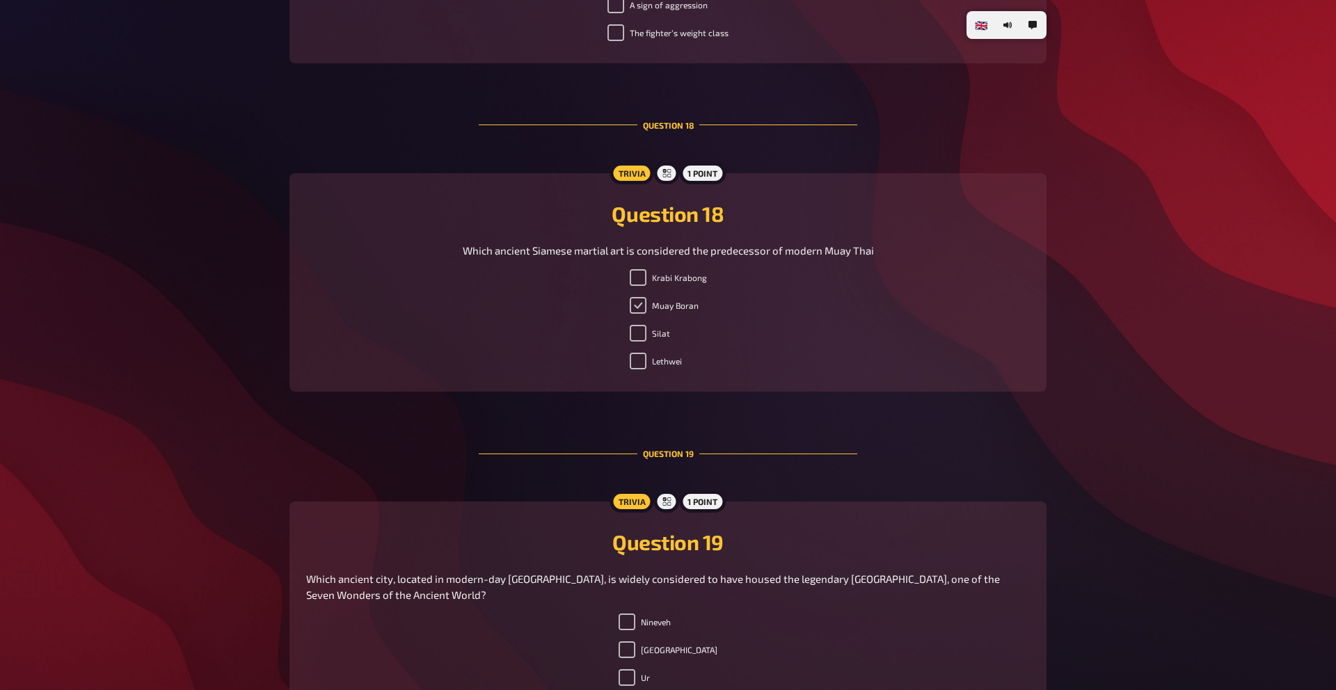
click at [638, 305] on input "Muay Boran" at bounding box center [638, 305] width 17 height 17
checkbox input "true"
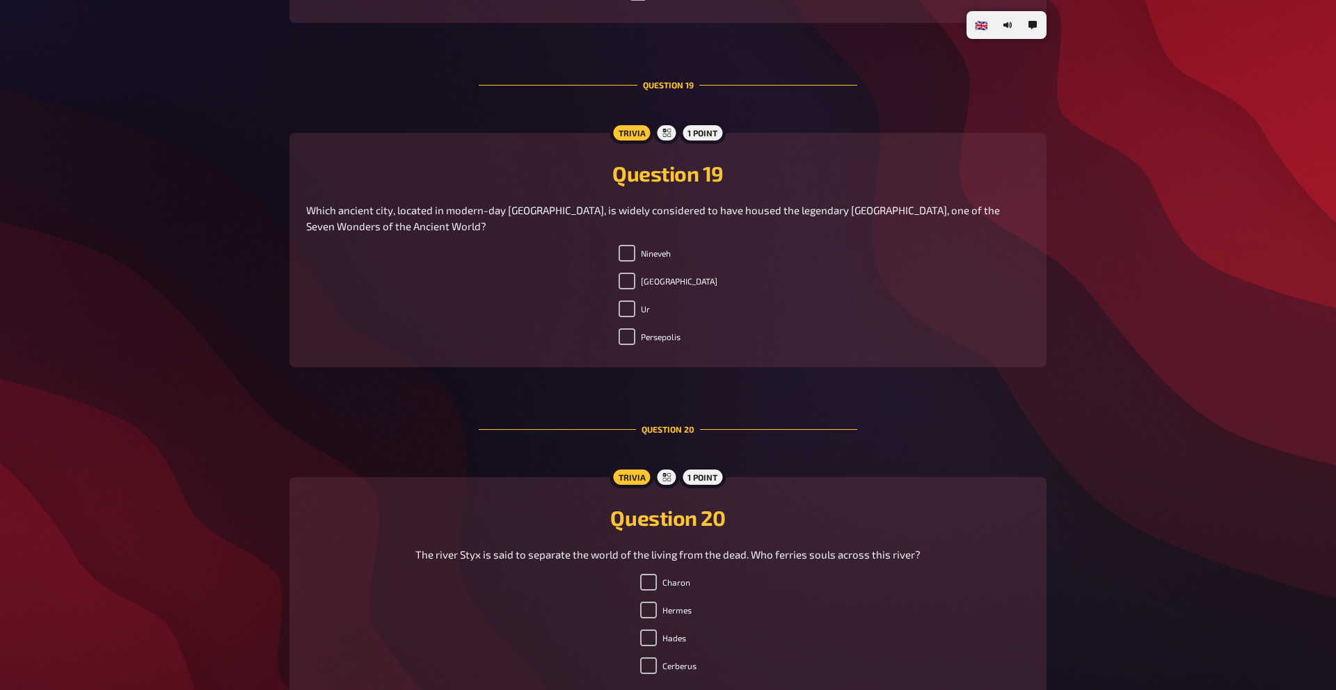
scroll to position [6237, 0]
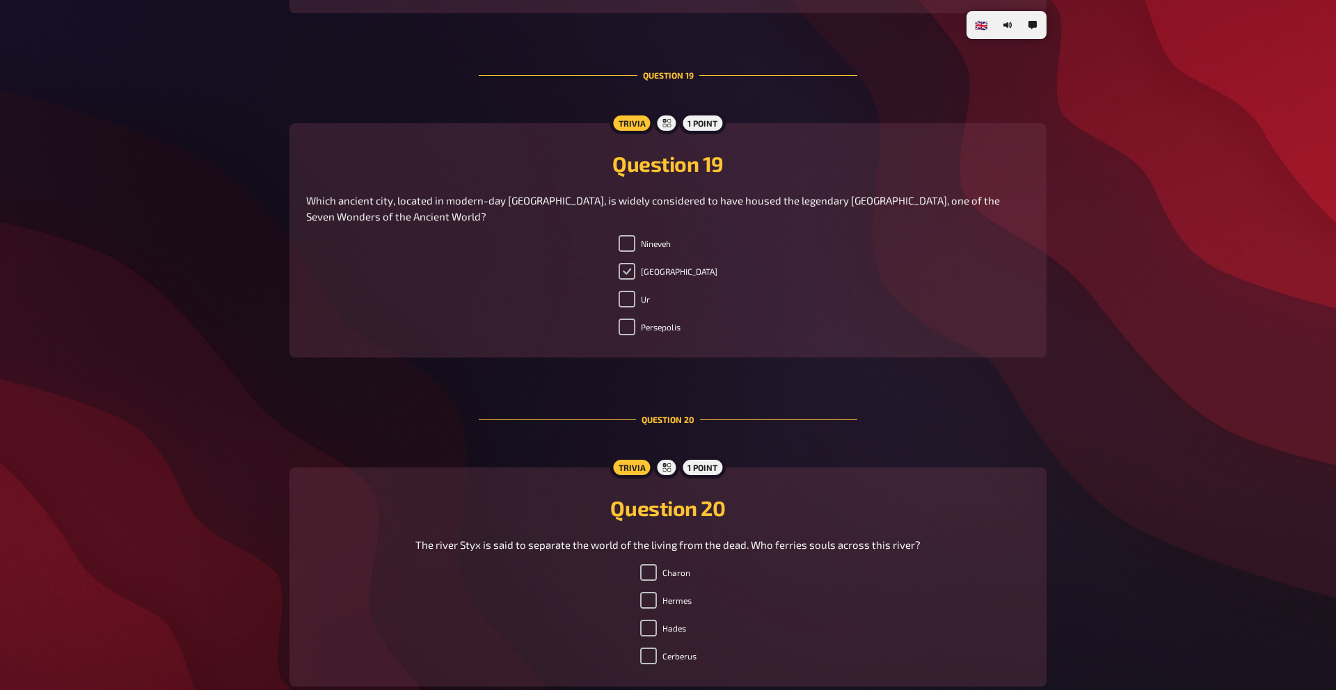
click at [636, 271] on input "Babylon" at bounding box center [627, 271] width 17 height 17
checkbox input "true"
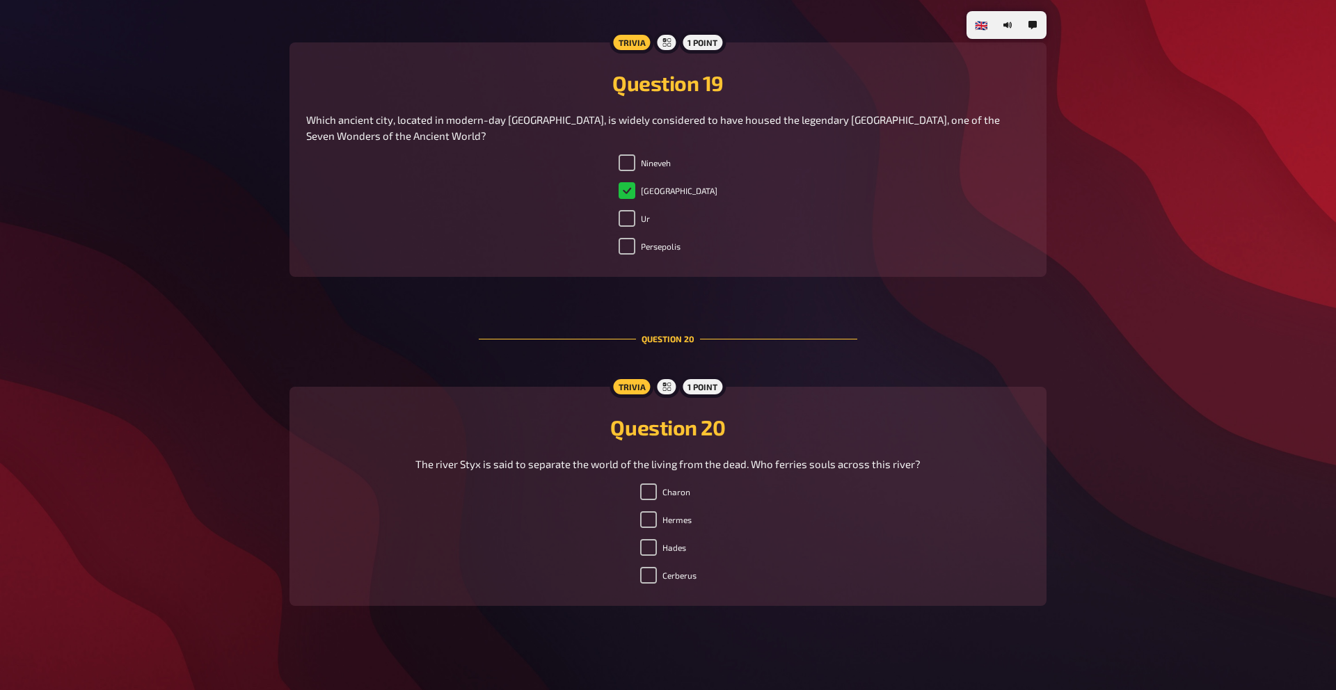
scroll to position [6322, 0]
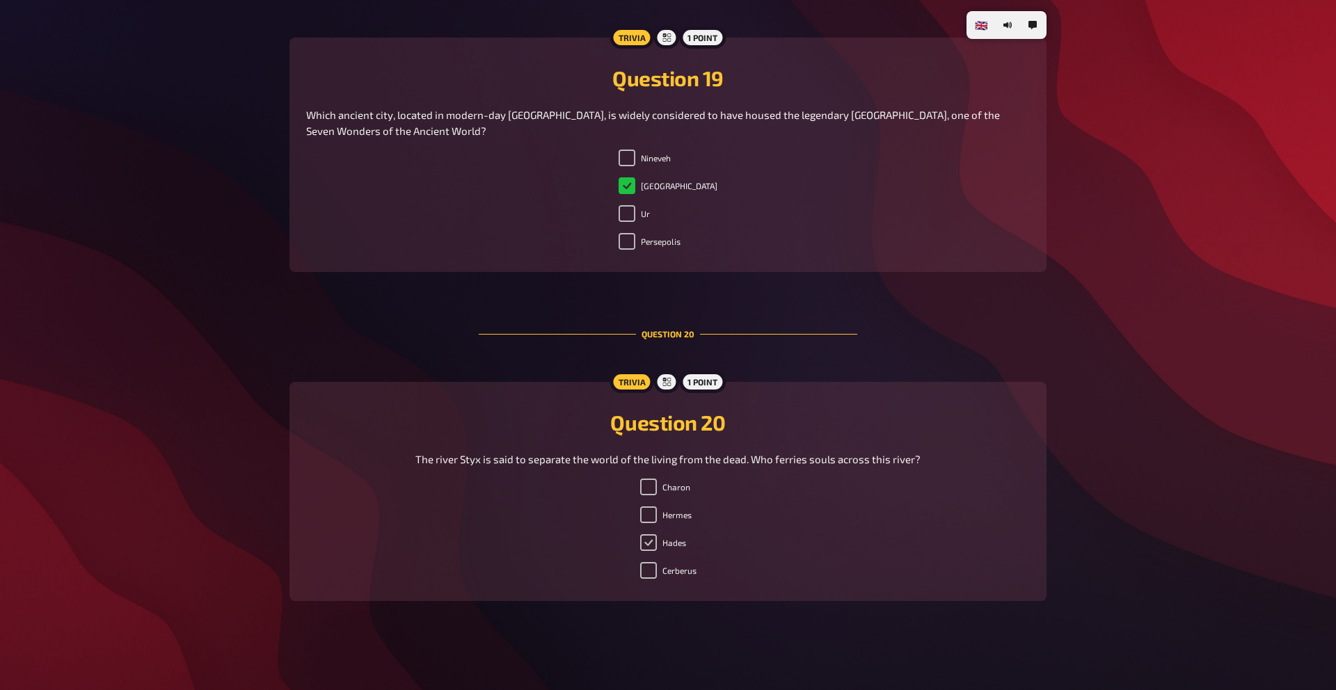
click at [646, 544] on input "Hades" at bounding box center [648, 543] width 17 height 17
checkbox input "true"
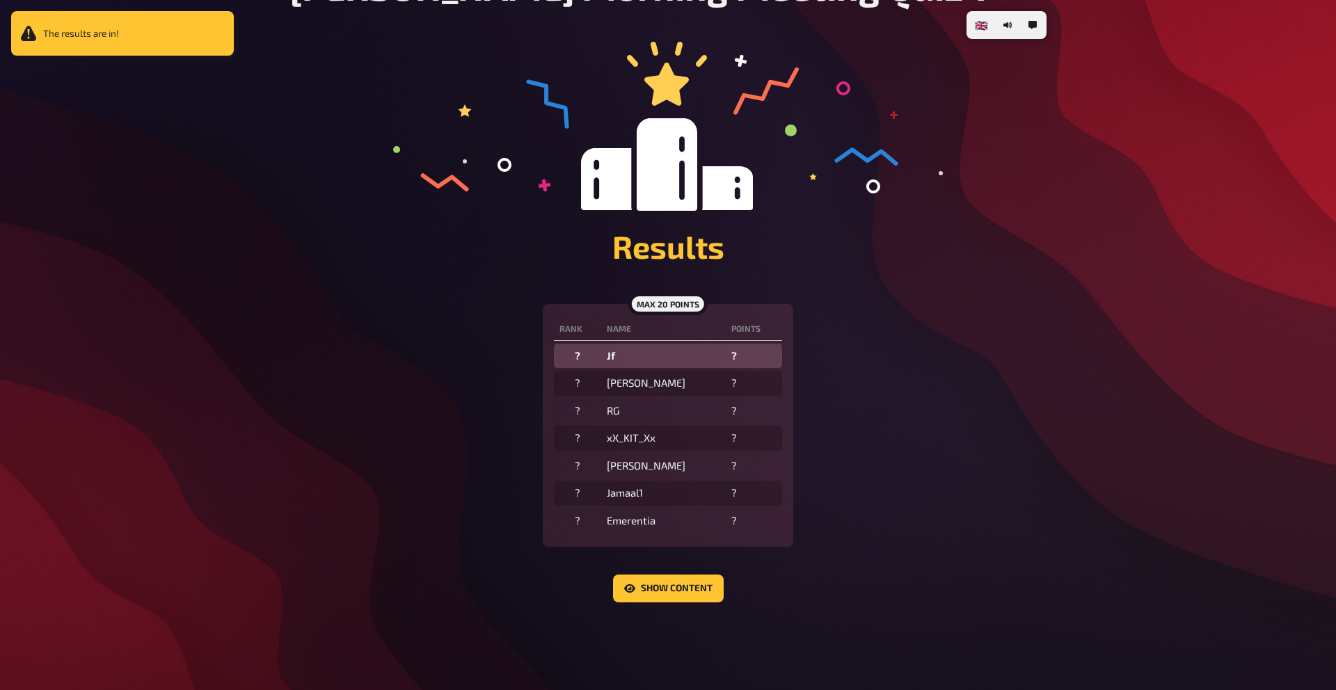
scroll to position [105, 0]
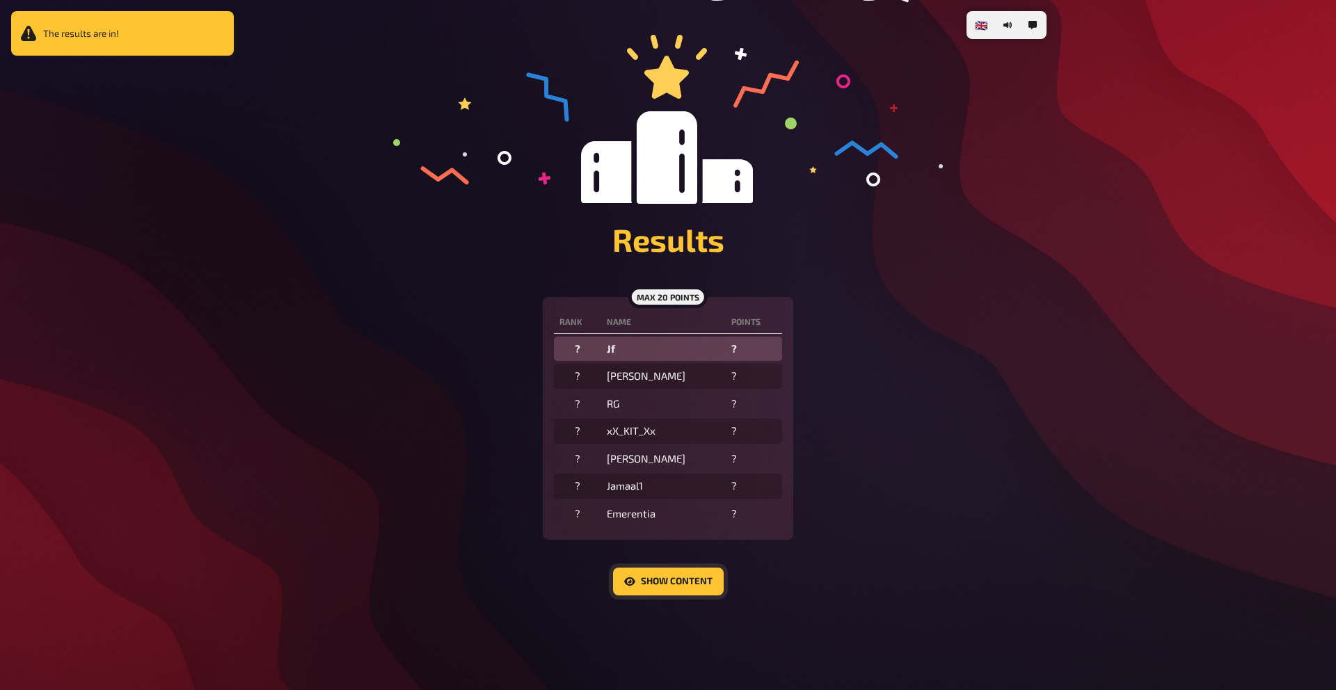
click at [668, 583] on button "Show content" at bounding box center [668, 582] width 111 height 28
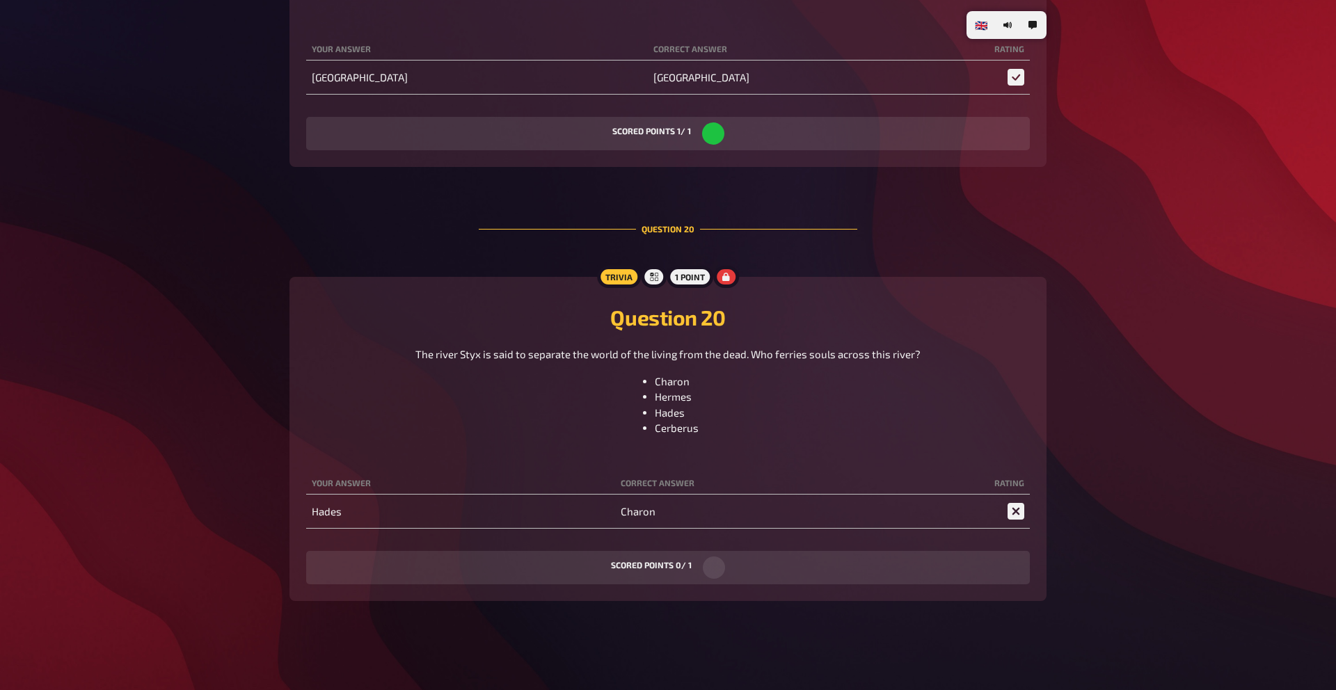
scroll to position [0, 0]
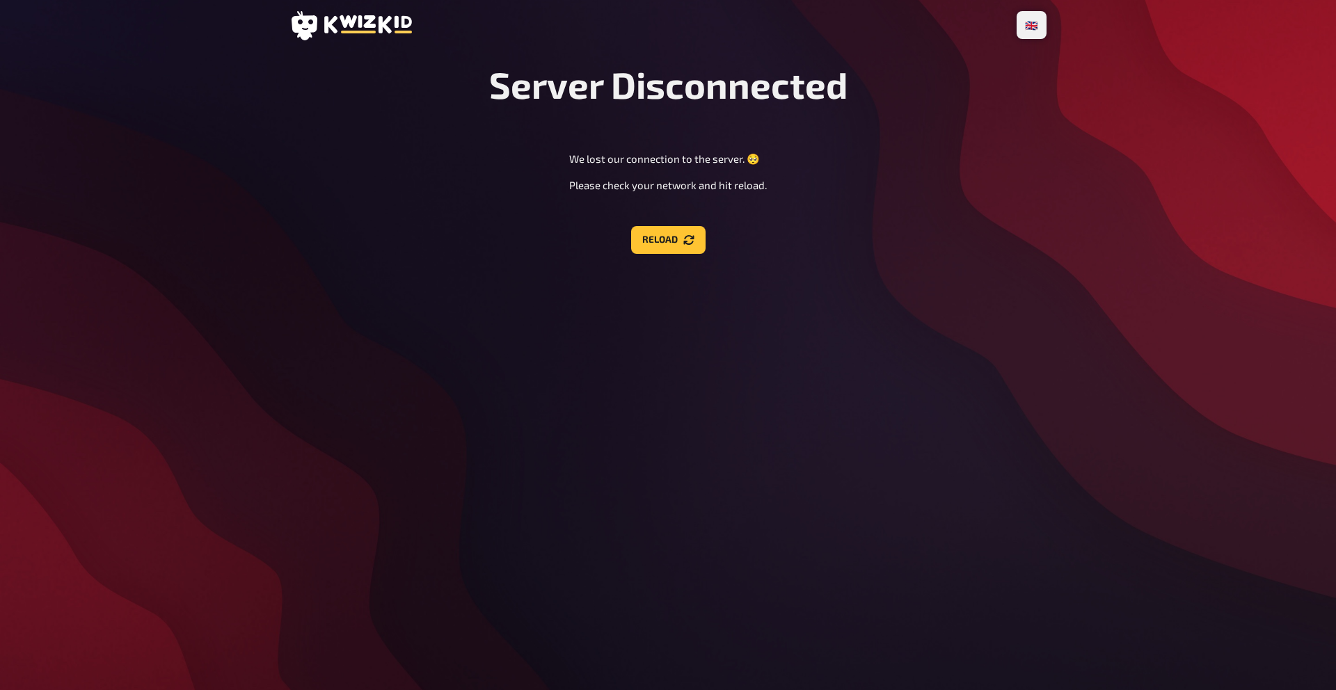
click at [1041, 573] on div "🇩🇪 Deutsch 🇬🇧 English 🇳🇱 Nederlands Server Disconnected We lost our connection …" at bounding box center [668, 345] width 780 height 690
click at [668, 246] on button "Reload" at bounding box center [668, 240] width 74 height 28
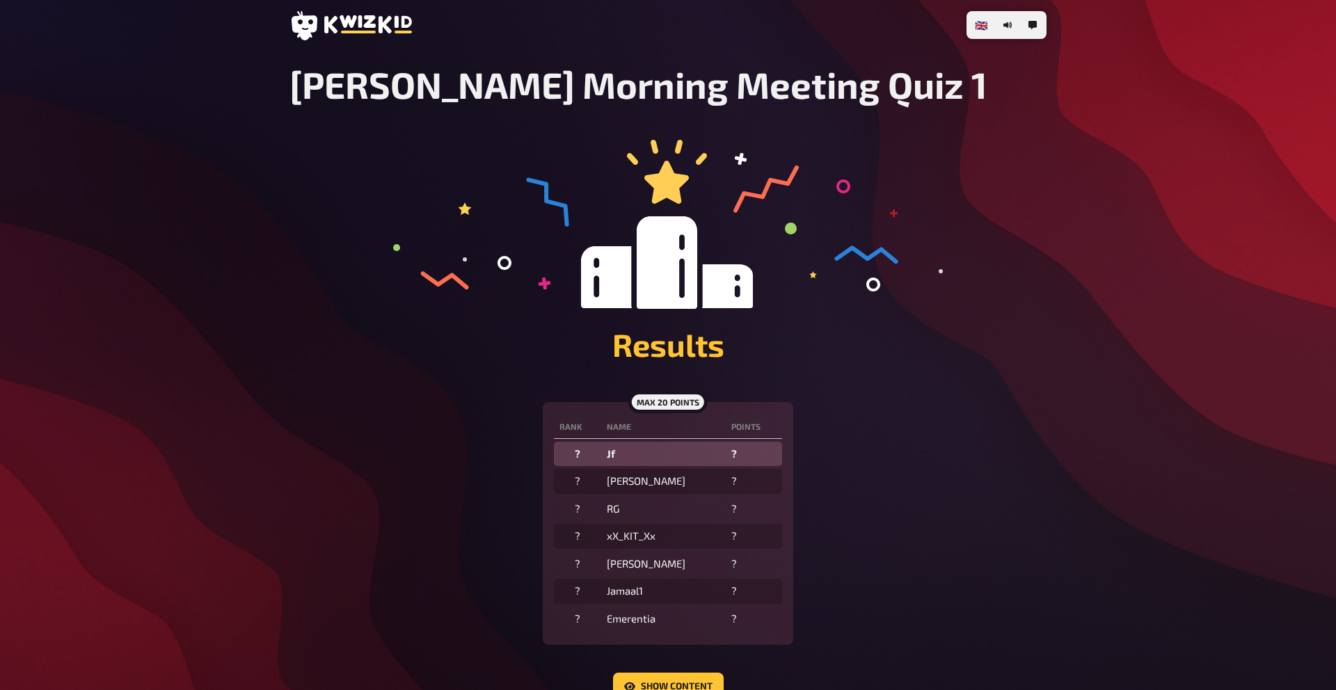
click at [1157, 247] on div "🇩🇪 Deutsch 🇬🇧 English 🇳🇱 Nederlands Pearce's Morning Meeting Quiz 1 Results max…" at bounding box center [668, 398] width 1336 height 796
click at [1046, 551] on main "Pearce's Morning Meeting Quiz 1 Results max 20 points Rank Name points ? Jf ? ?…" at bounding box center [668, 396] width 757 height 666
